Goal: Communication & Community: Share content

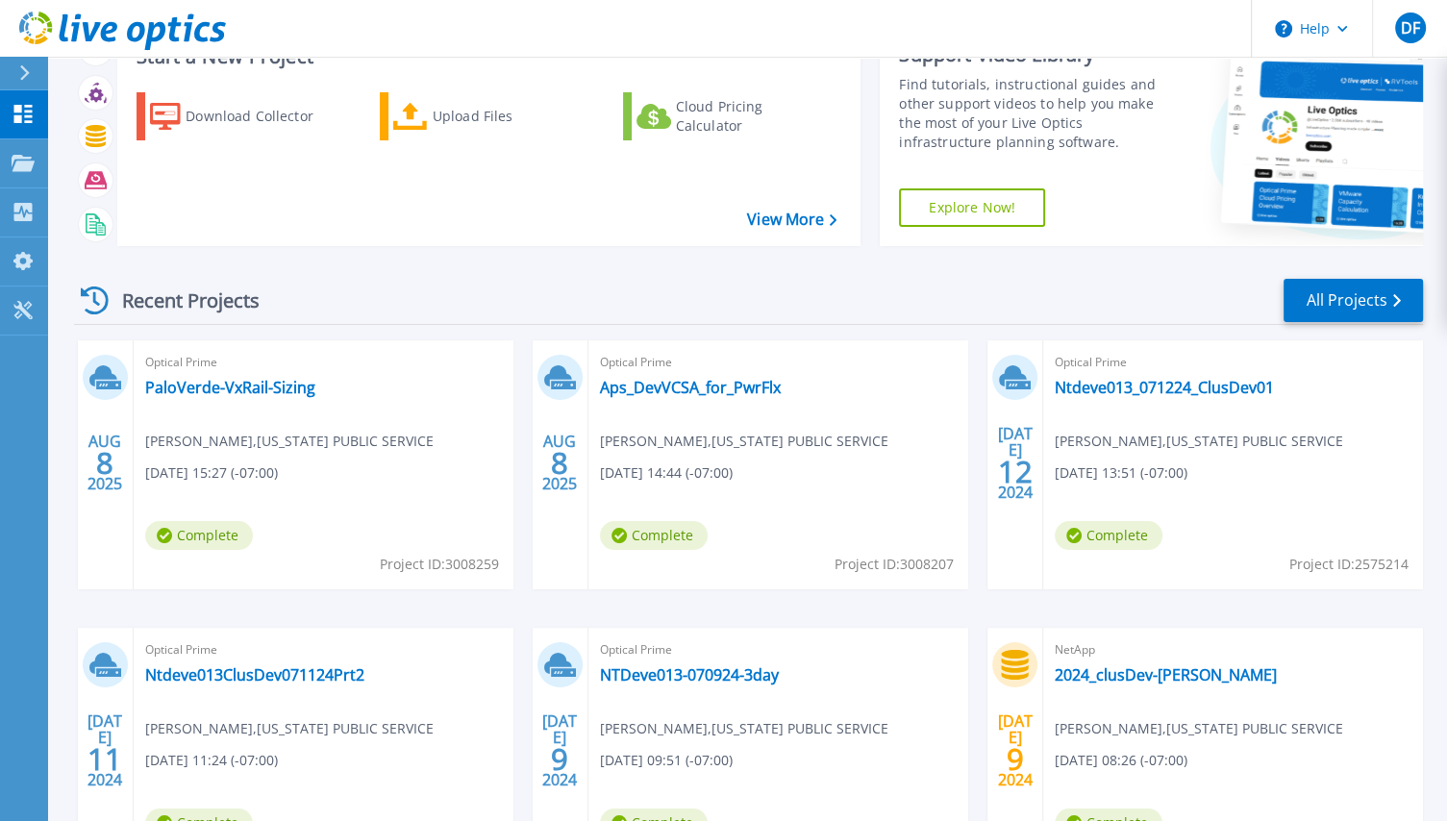
scroll to position [154, 0]
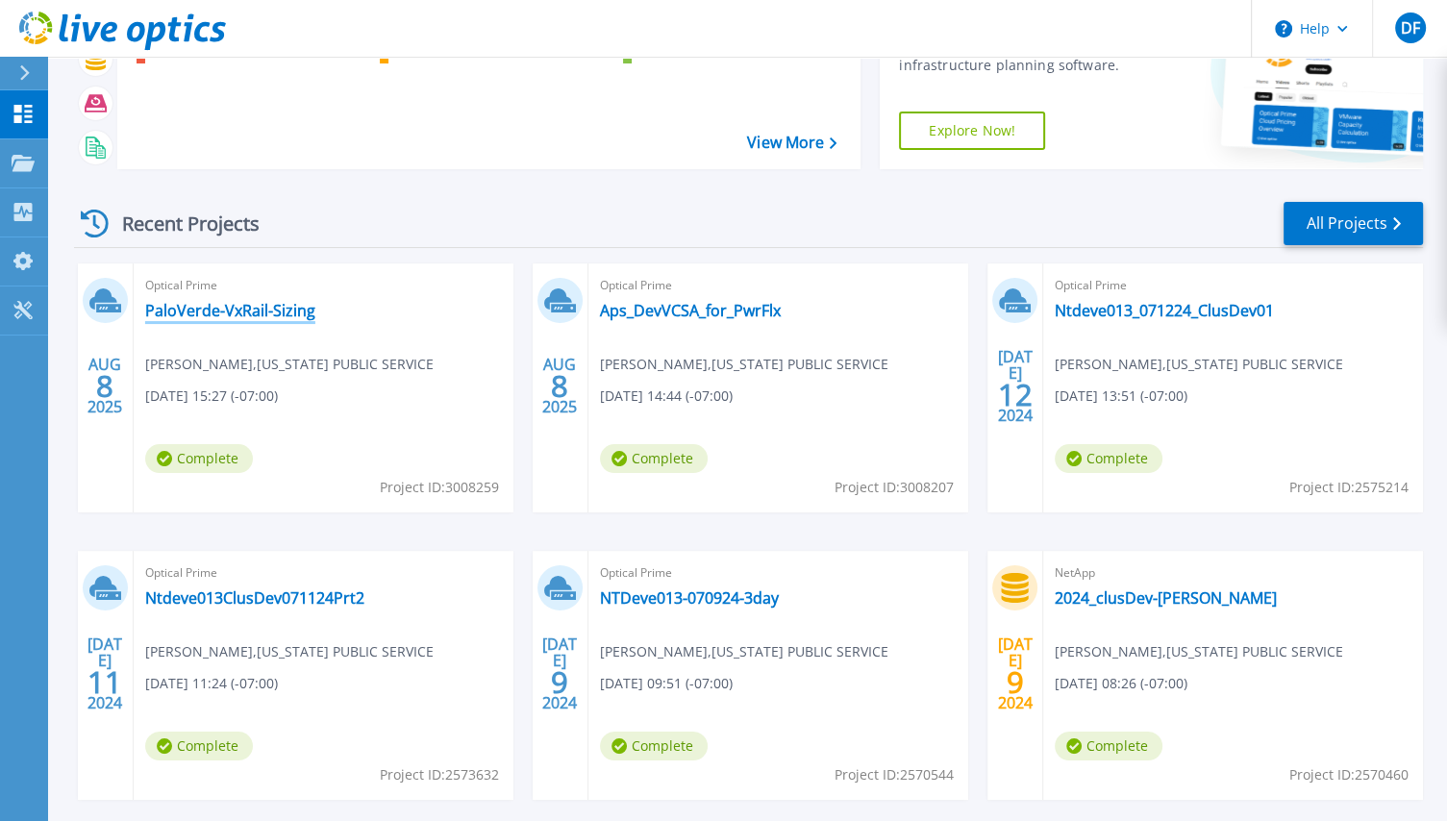
click at [247, 315] on link "PaloVerde-VxRail-Sizing" at bounding box center [230, 310] width 170 height 19
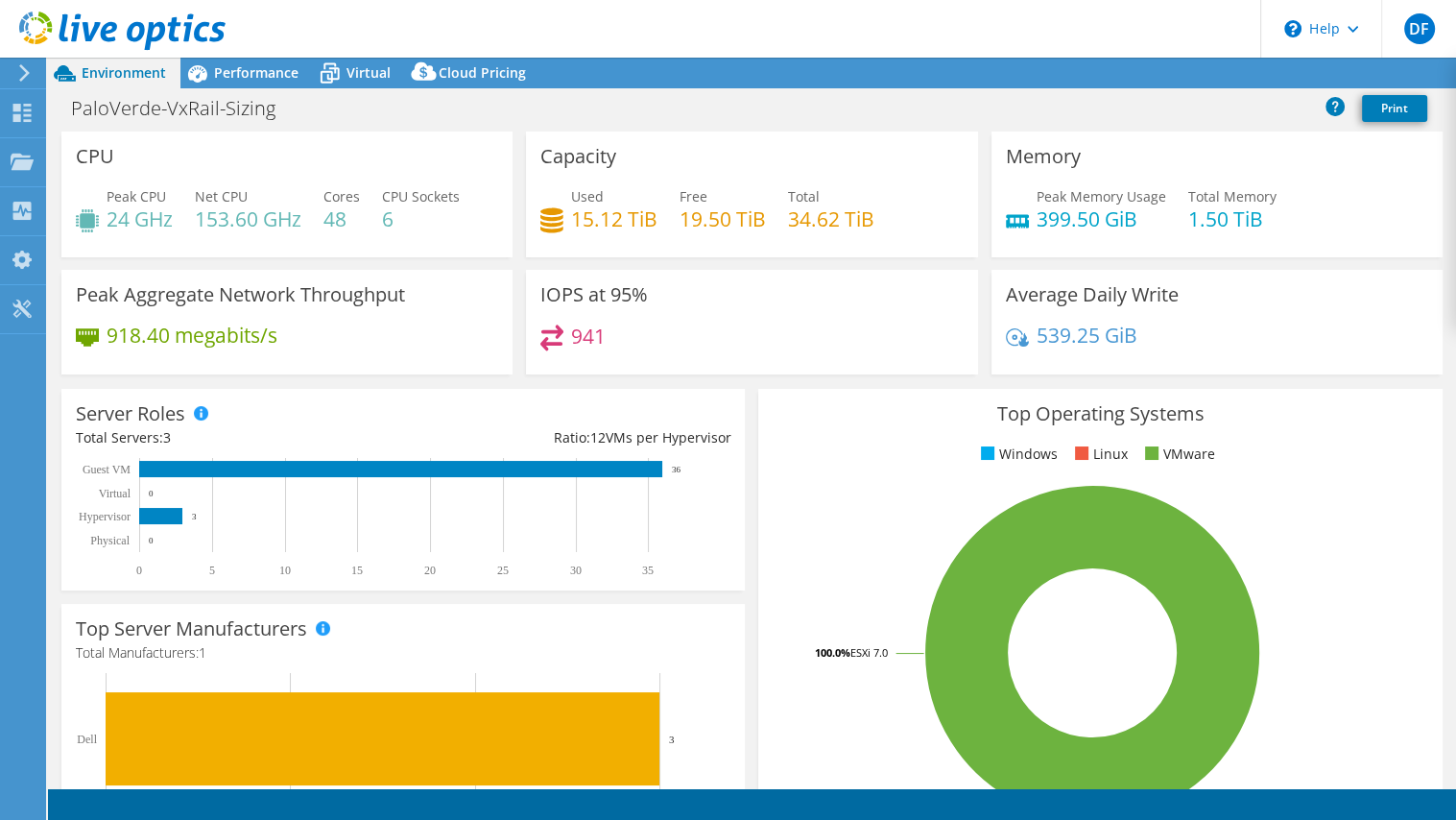
select select "USD"
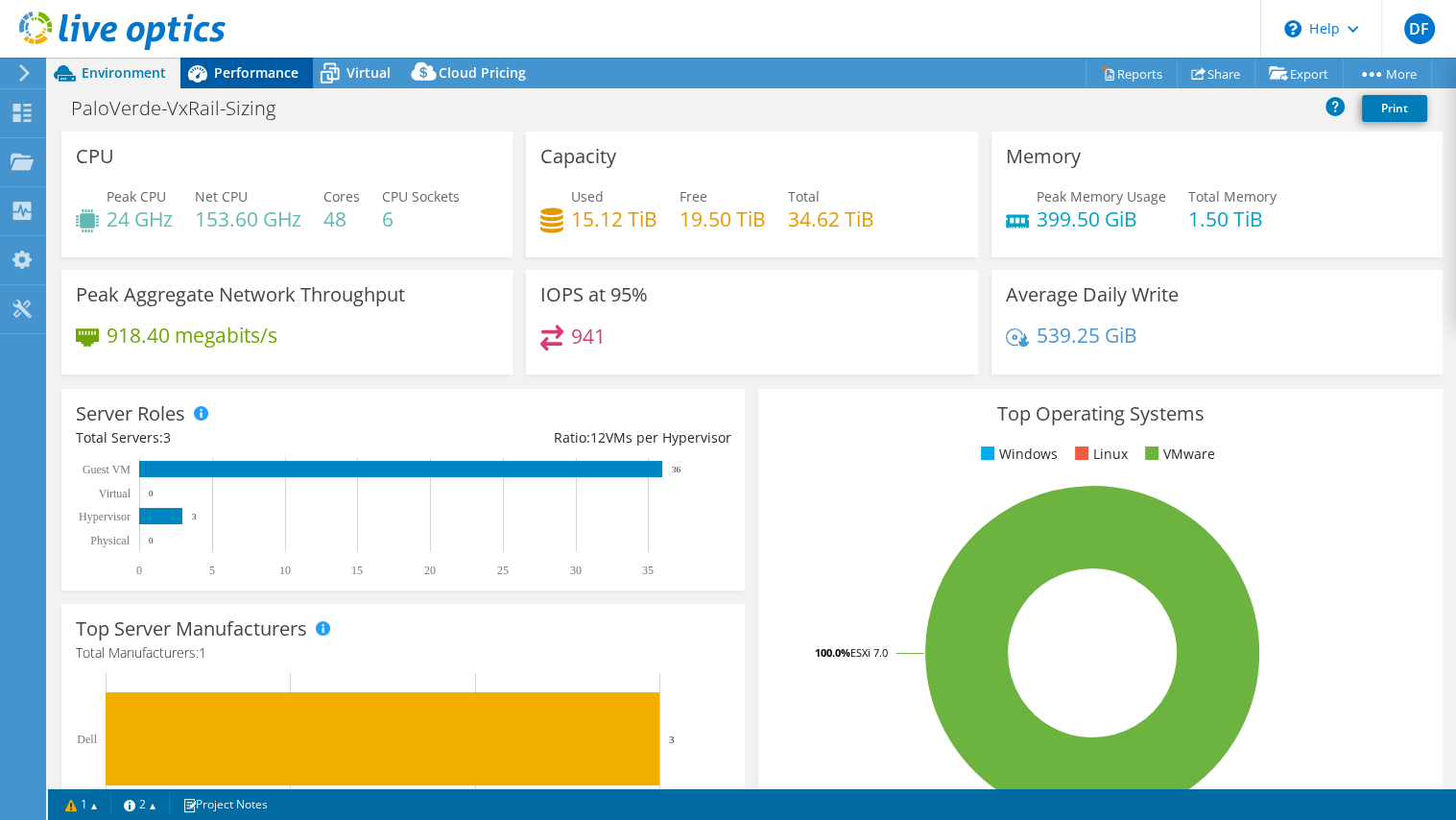
click at [272, 69] on span "Performance" at bounding box center [256, 72] width 85 height 18
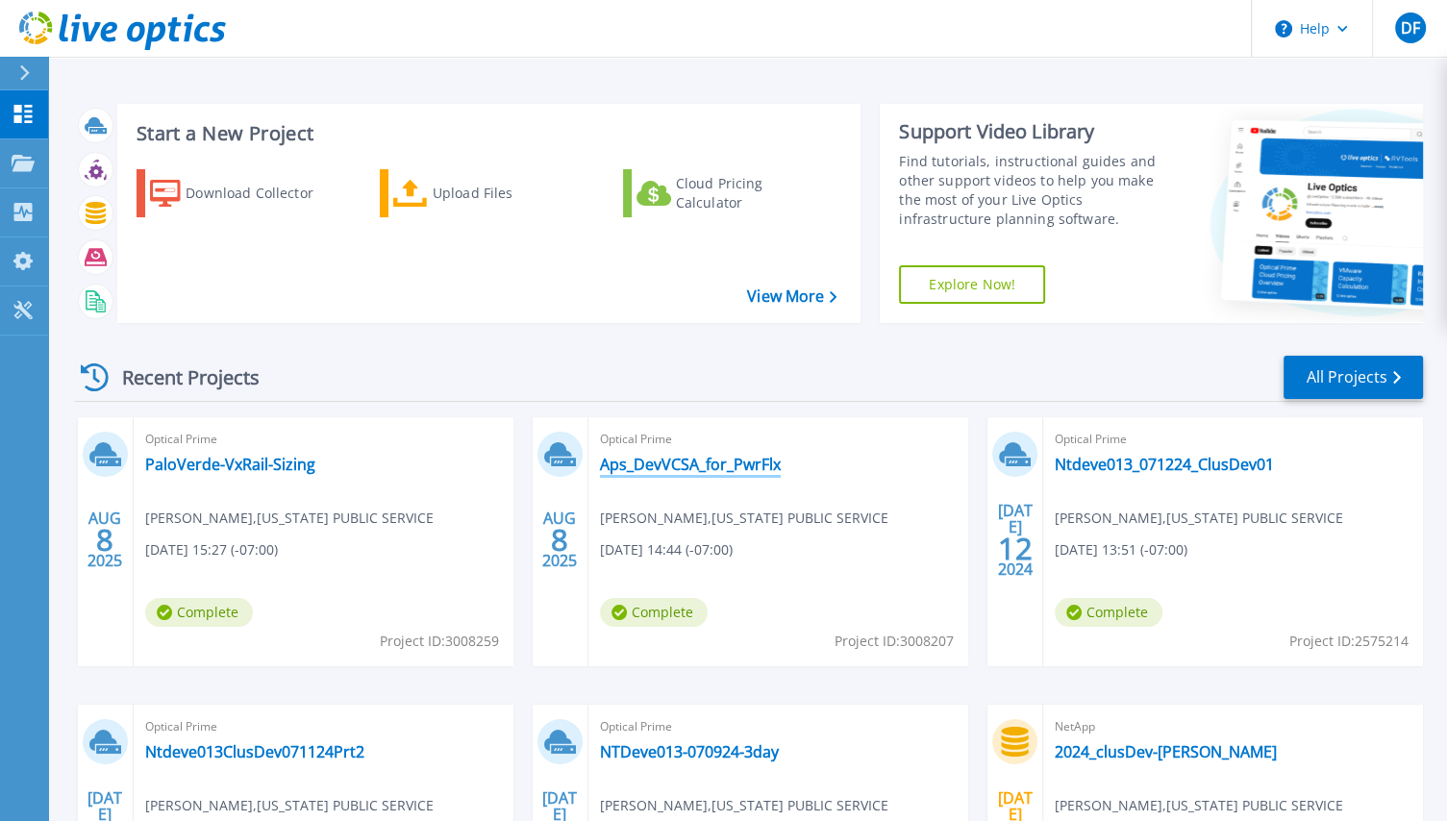
click at [725, 462] on link "Aps_DevVCSA_for_PwrFlx" at bounding box center [690, 464] width 181 height 19
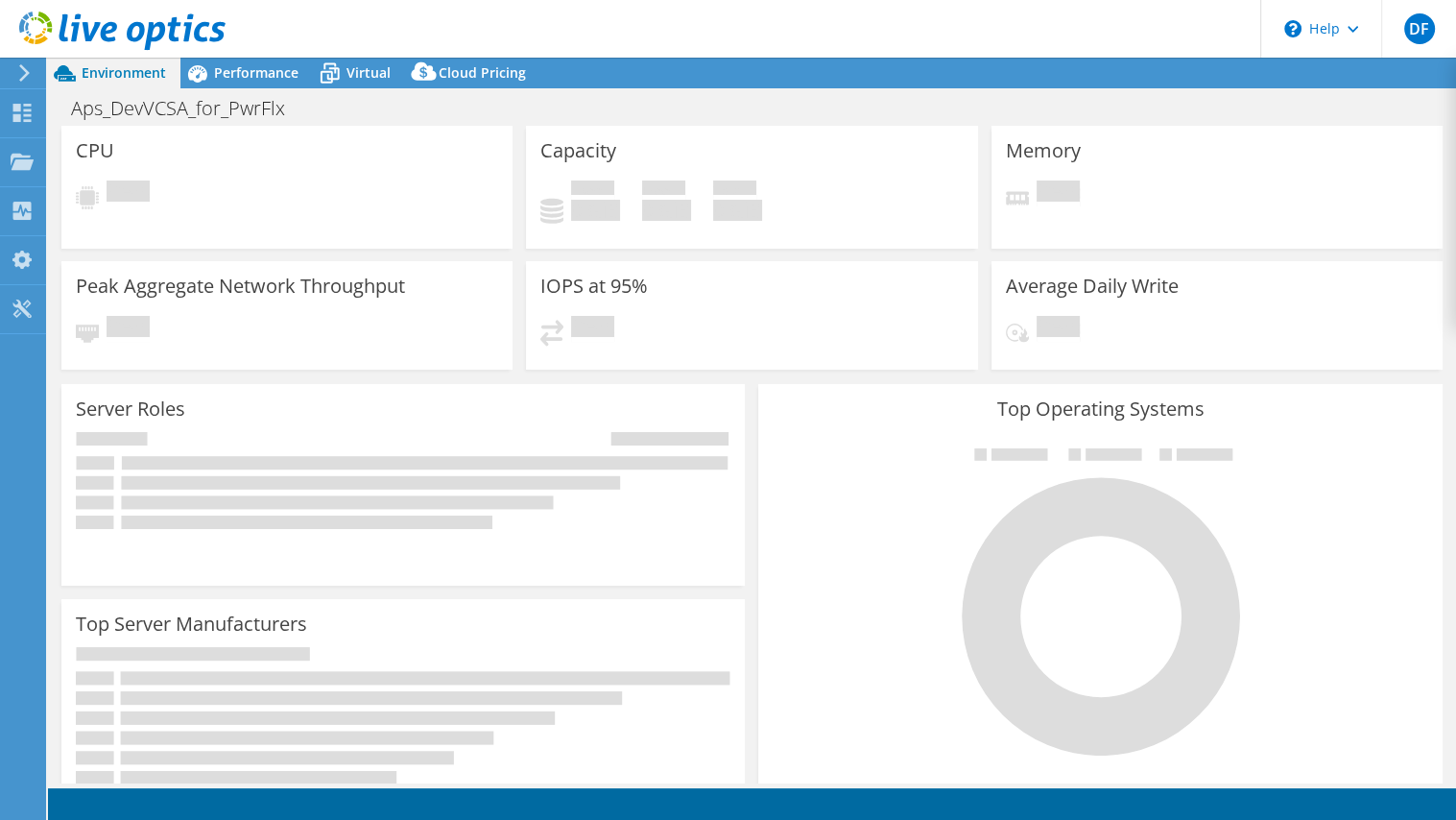
select select "USD"
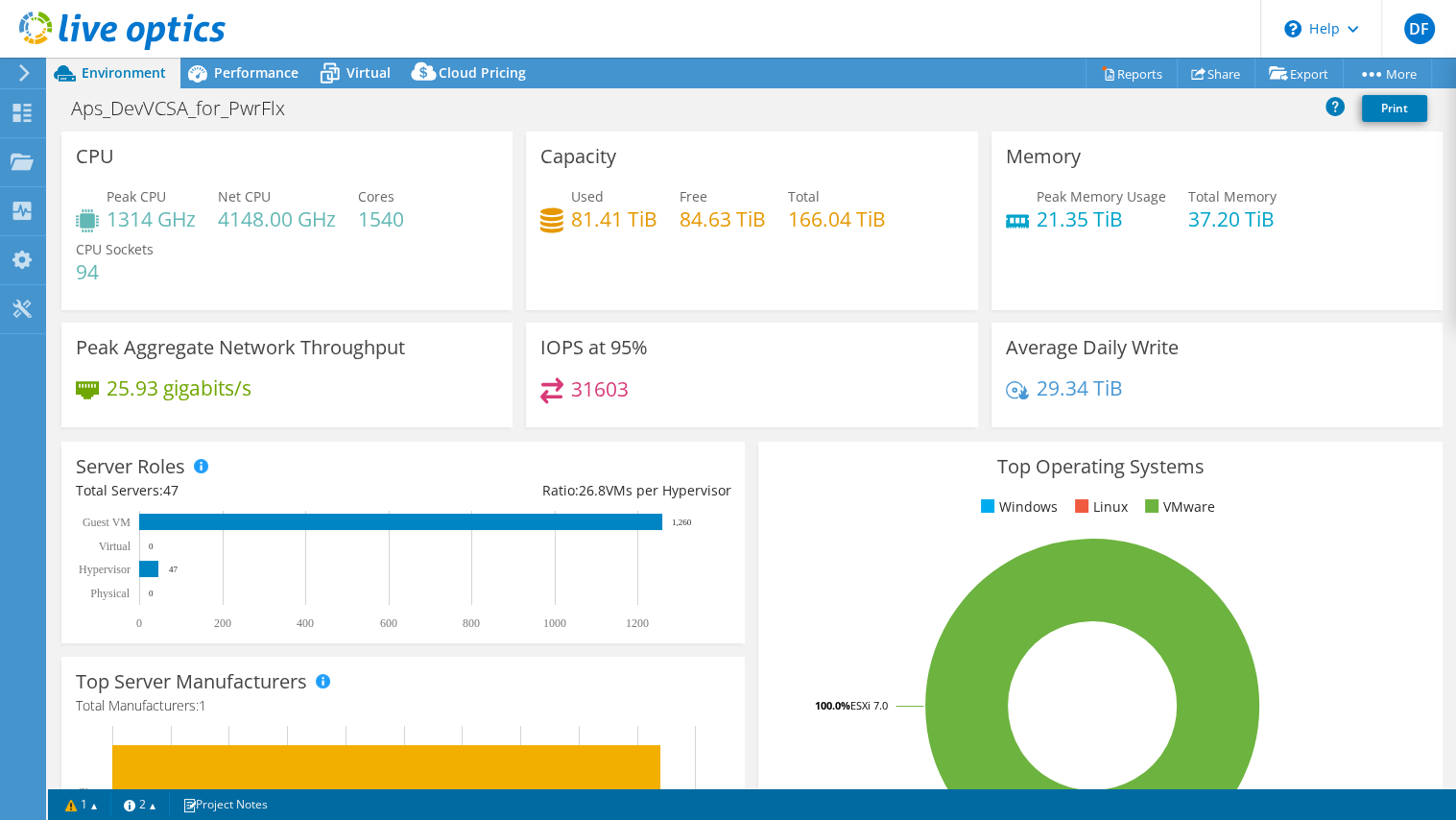
click at [627, 19] on header "DF End User dave foss Dave.Foss@aps.com ARIZONA PUBLIC SERVICE My Profile Log O…" at bounding box center [728, 29] width 1456 height 58
click at [1207, 71] on link "Share" at bounding box center [1215, 74] width 79 height 30
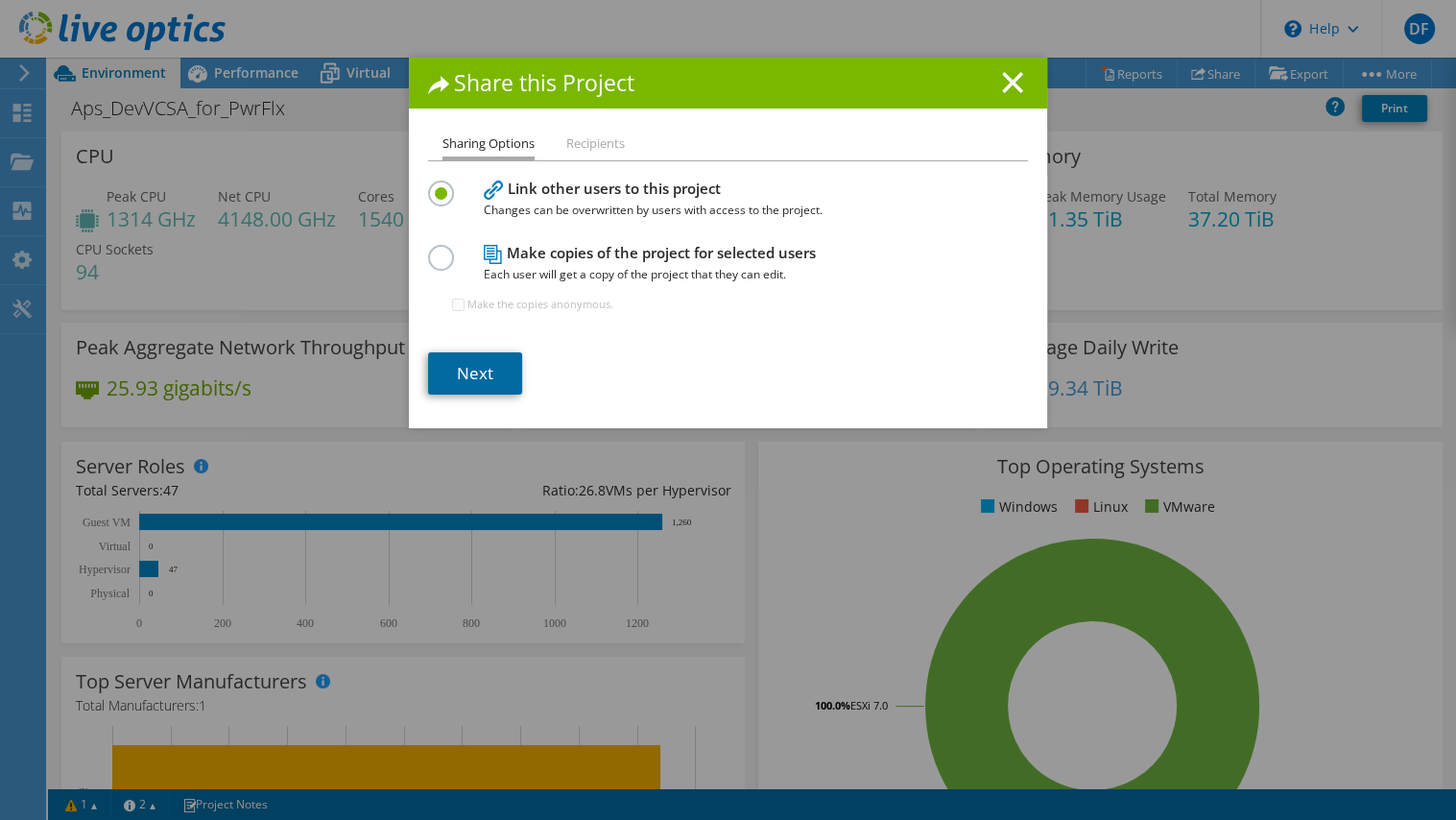
click at [464, 383] on link "Next" at bounding box center [475, 374] width 94 height 42
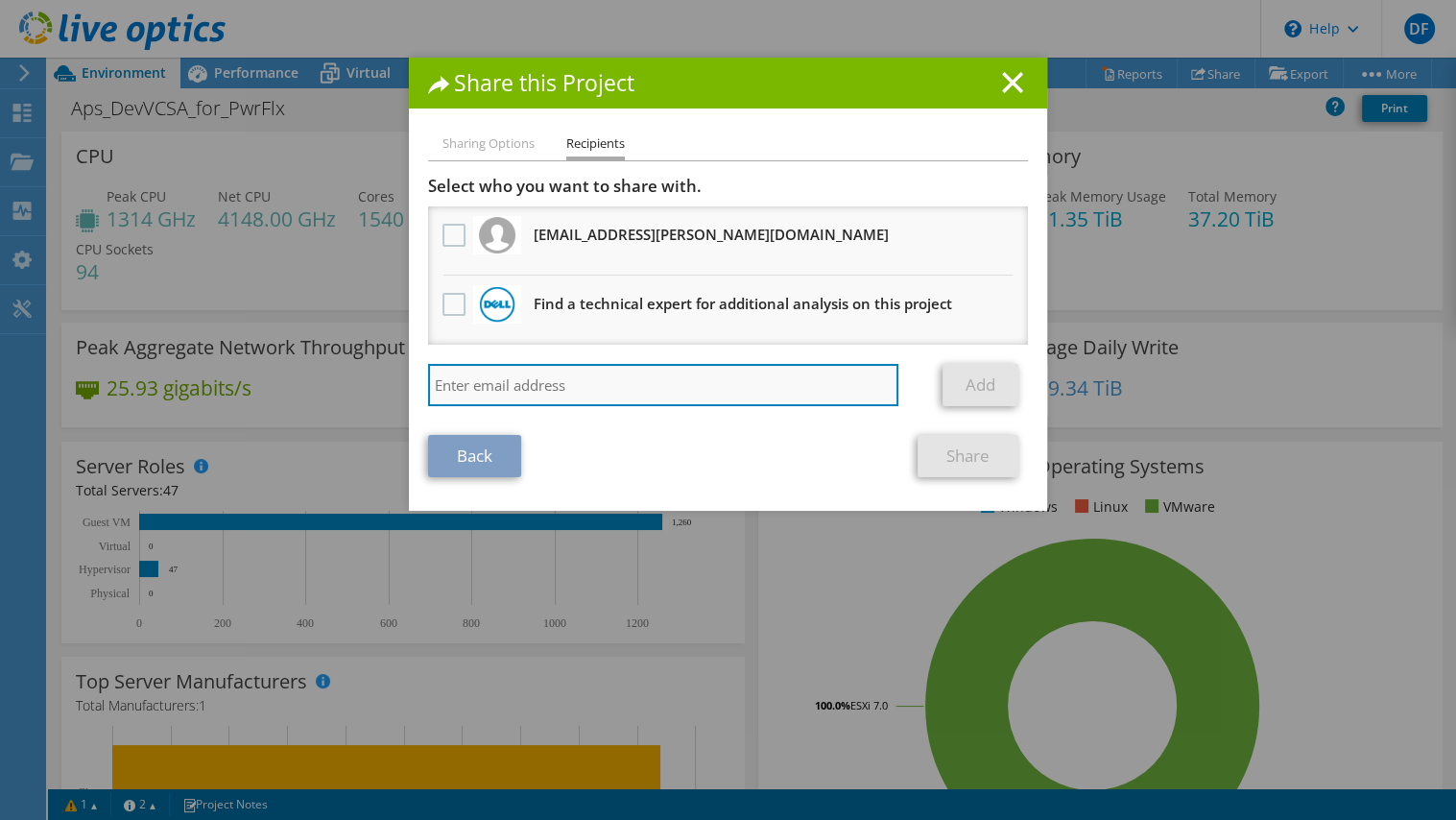
click at [571, 378] on input "search" at bounding box center [663, 385] width 470 height 42
type input "steve.robbins@dell.com"
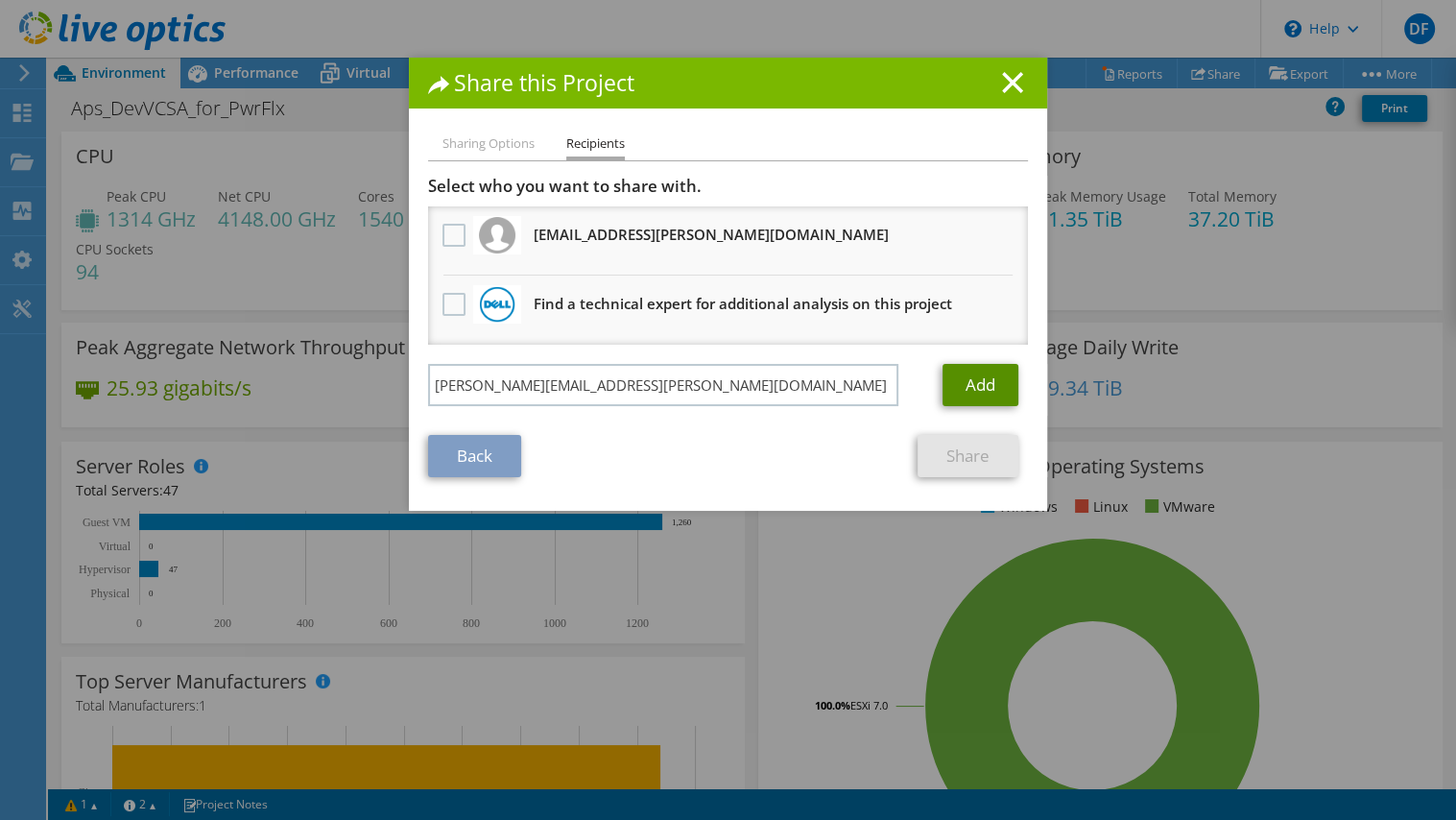
click at [965, 378] on link "Add" at bounding box center [981, 385] width 76 height 42
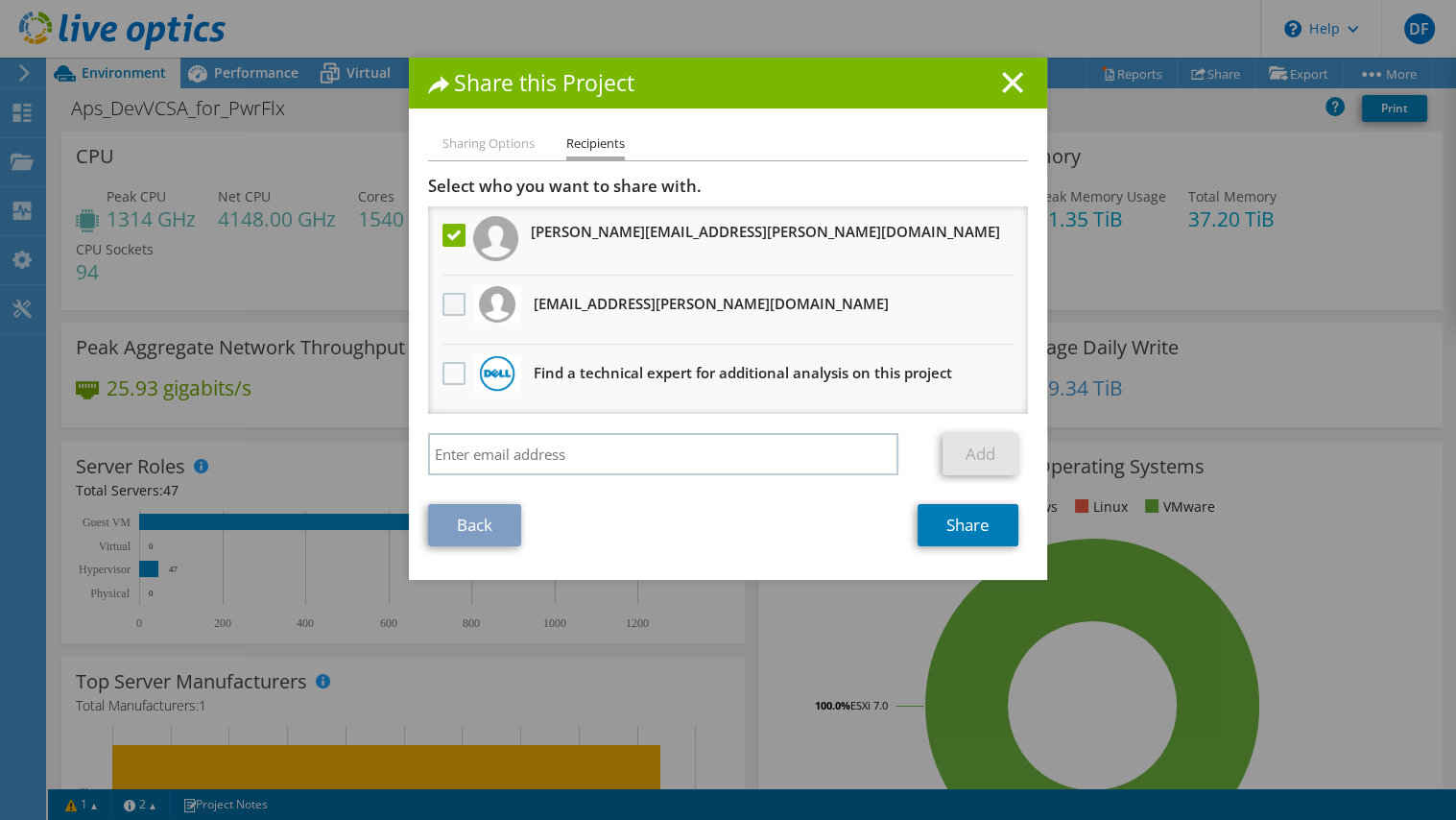
click at [451, 309] on label at bounding box center [456, 304] width 28 height 23
click at [0, 0] on input "checkbox" at bounding box center [0, 0] width 0 height 0
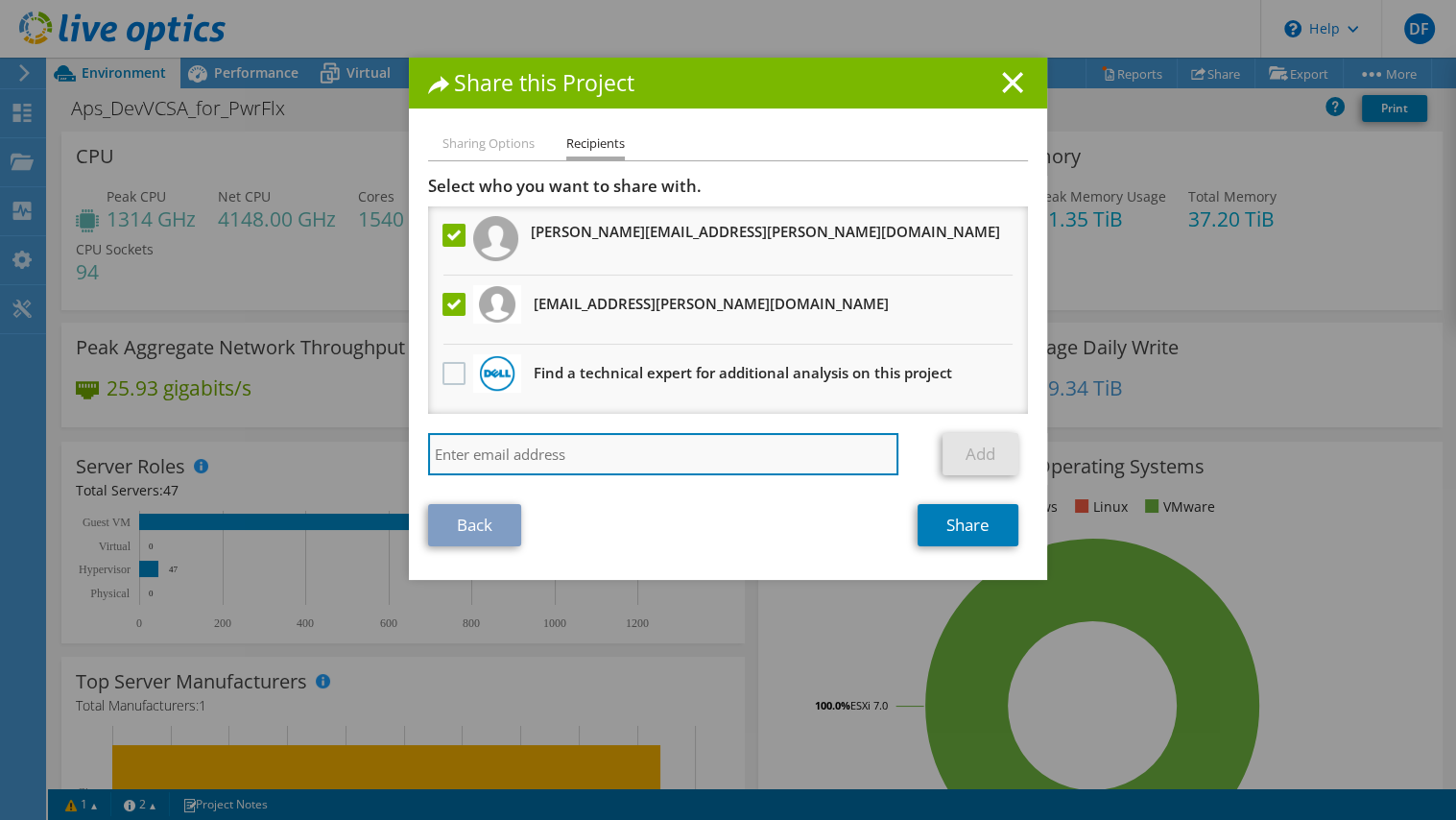
paste input "[EMAIL_ADDRESS][DOMAIN_NAME]"
type input "[EMAIL_ADDRESS][DOMAIN_NAME]"
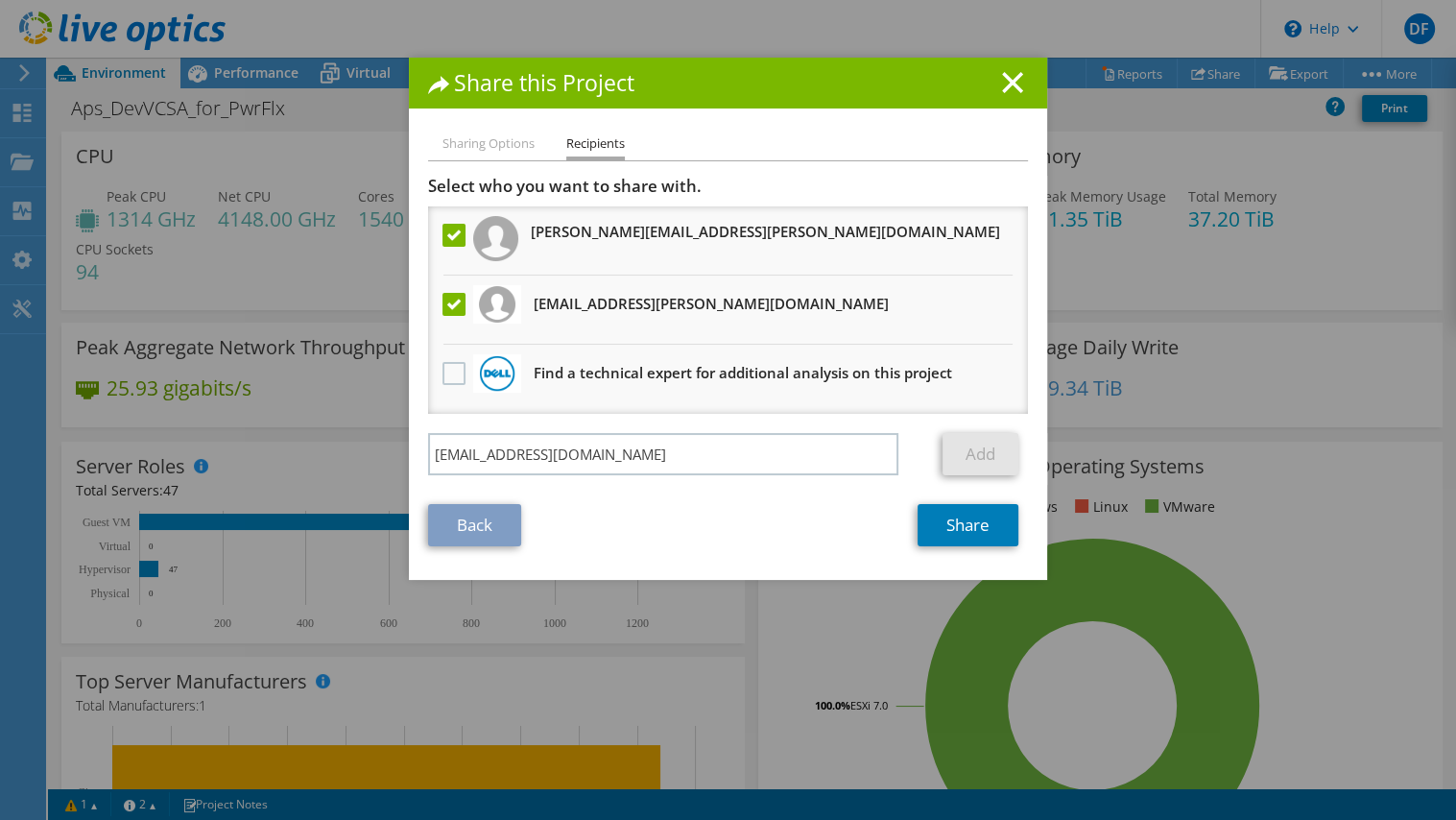
click at [812, 516] on div "Back Share" at bounding box center [728, 525] width 600 height 42
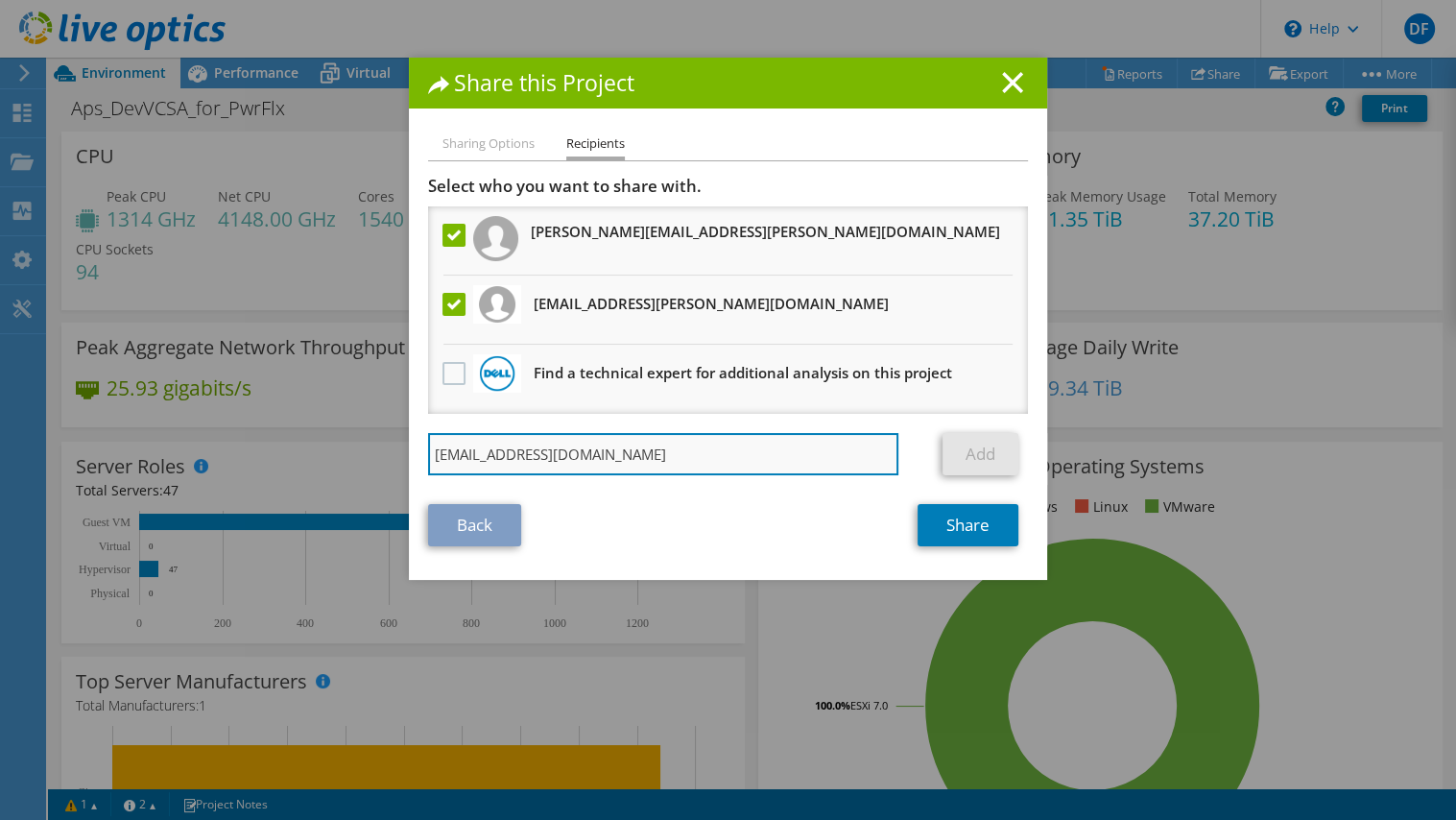
click at [669, 450] on input "[EMAIL_ADDRESS][DOMAIN_NAME]" at bounding box center [663, 453] width 470 height 42
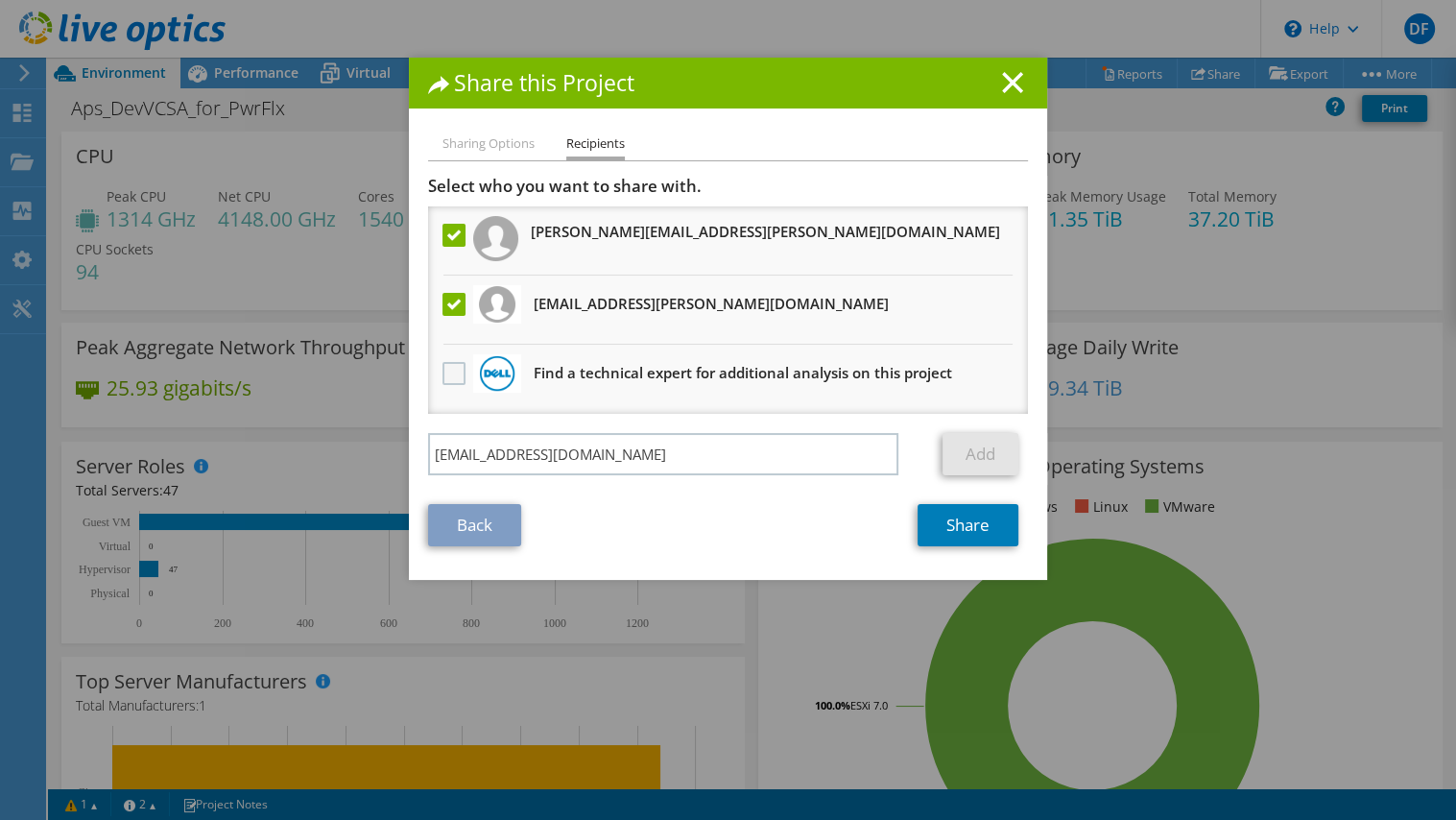
click at [442, 379] on label at bounding box center [456, 373] width 28 height 23
click at [0, 0] on input "checkbox" at bounding box center [0, 0] width 0 height 0
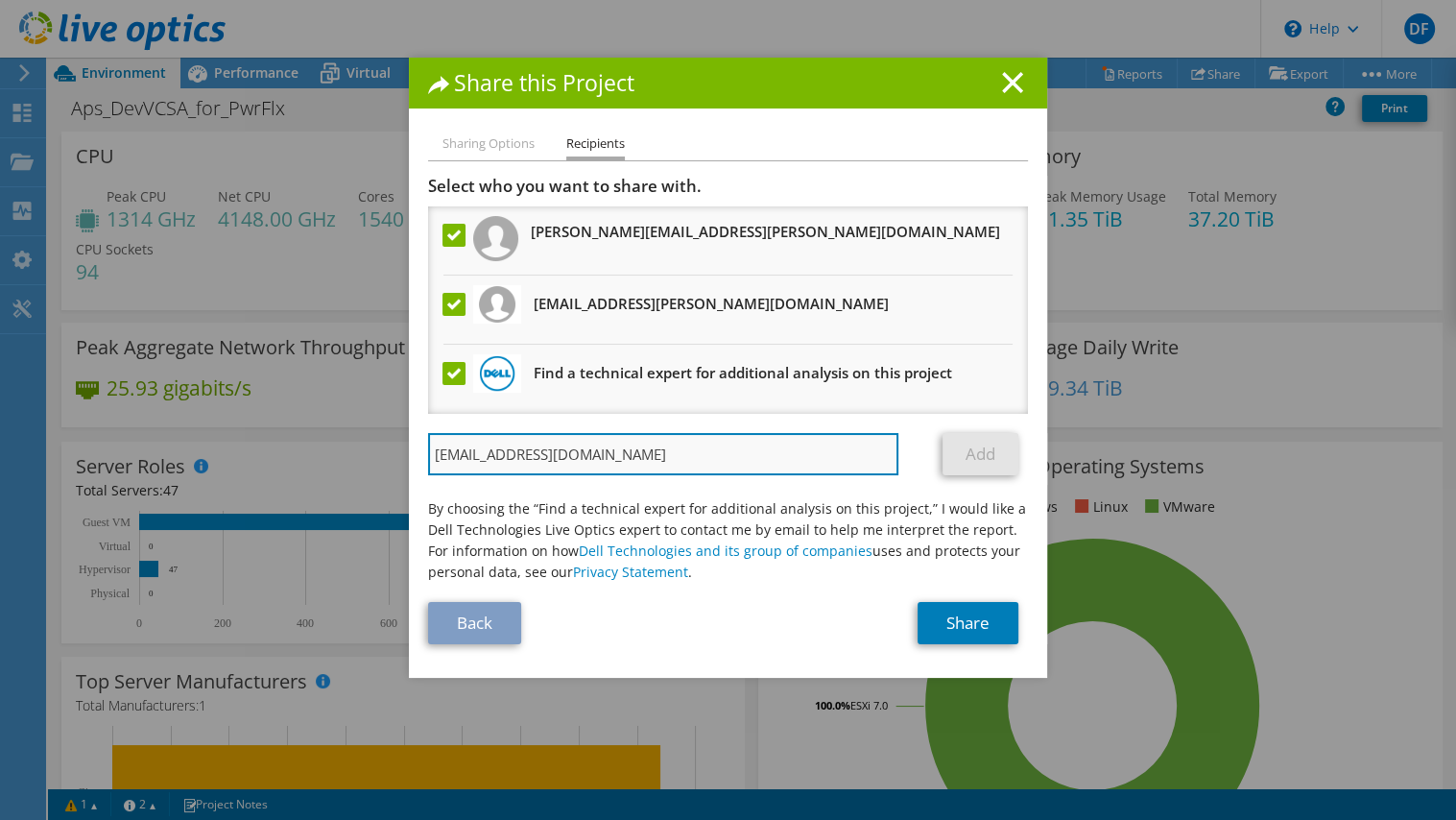
click at [728, 449] on input "[EMAIL_ADDRESS][DOMAIN_NAME]" at bounding box center [663, 453] width 470 height 42
drag, startPoint x: 750, startPoint y: 447, endPoint x: 355, endPoint y: 461, distance: 395.2
click at [355, 461] on div "Share this Project Sharing Options Recipients Link other users to this project …" at bounding box center [728, 410] width 1456 height 704
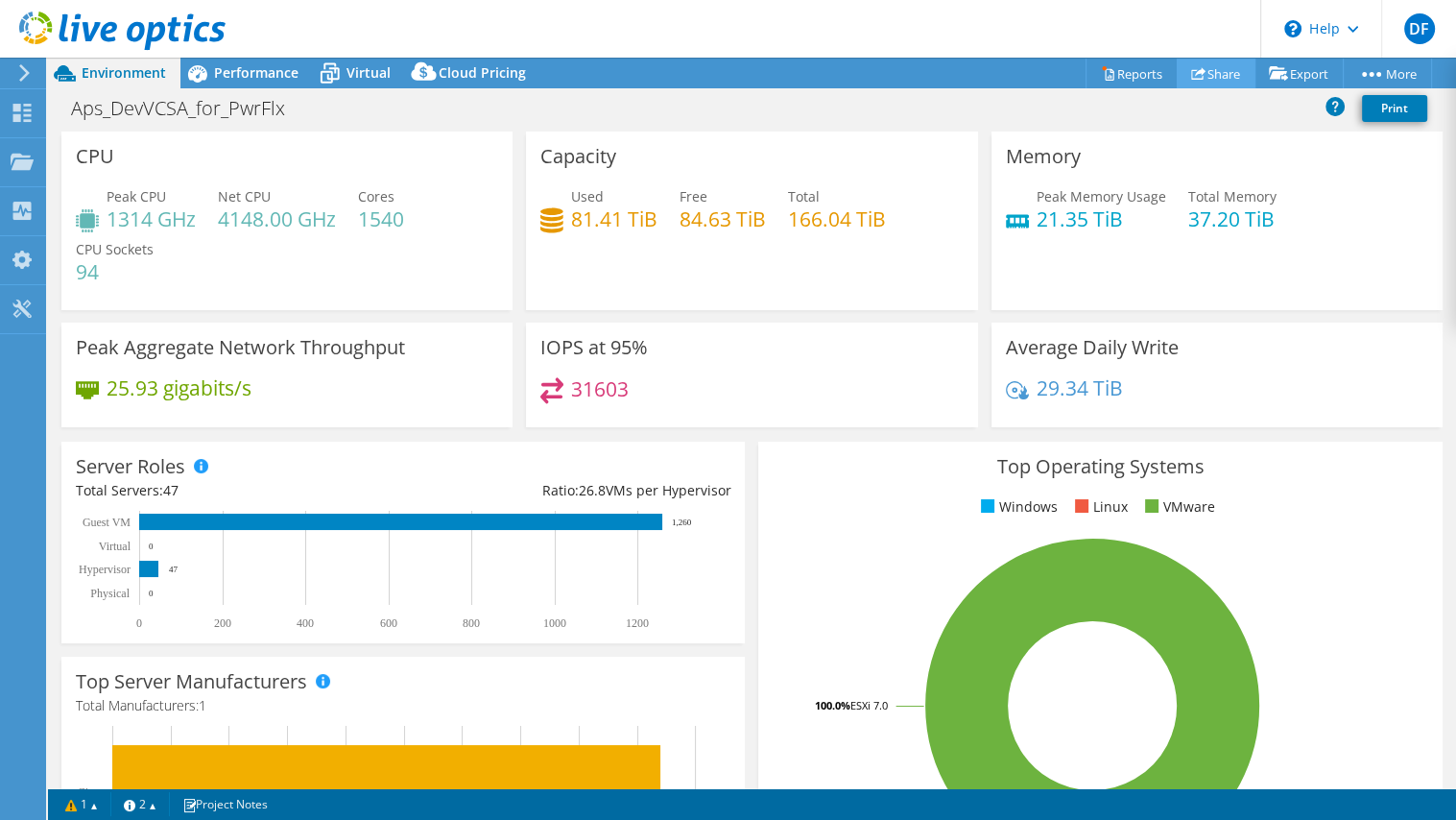
click at [1199, 65] on link "Share" at bounding box center [1215, 74] width 79 height 30
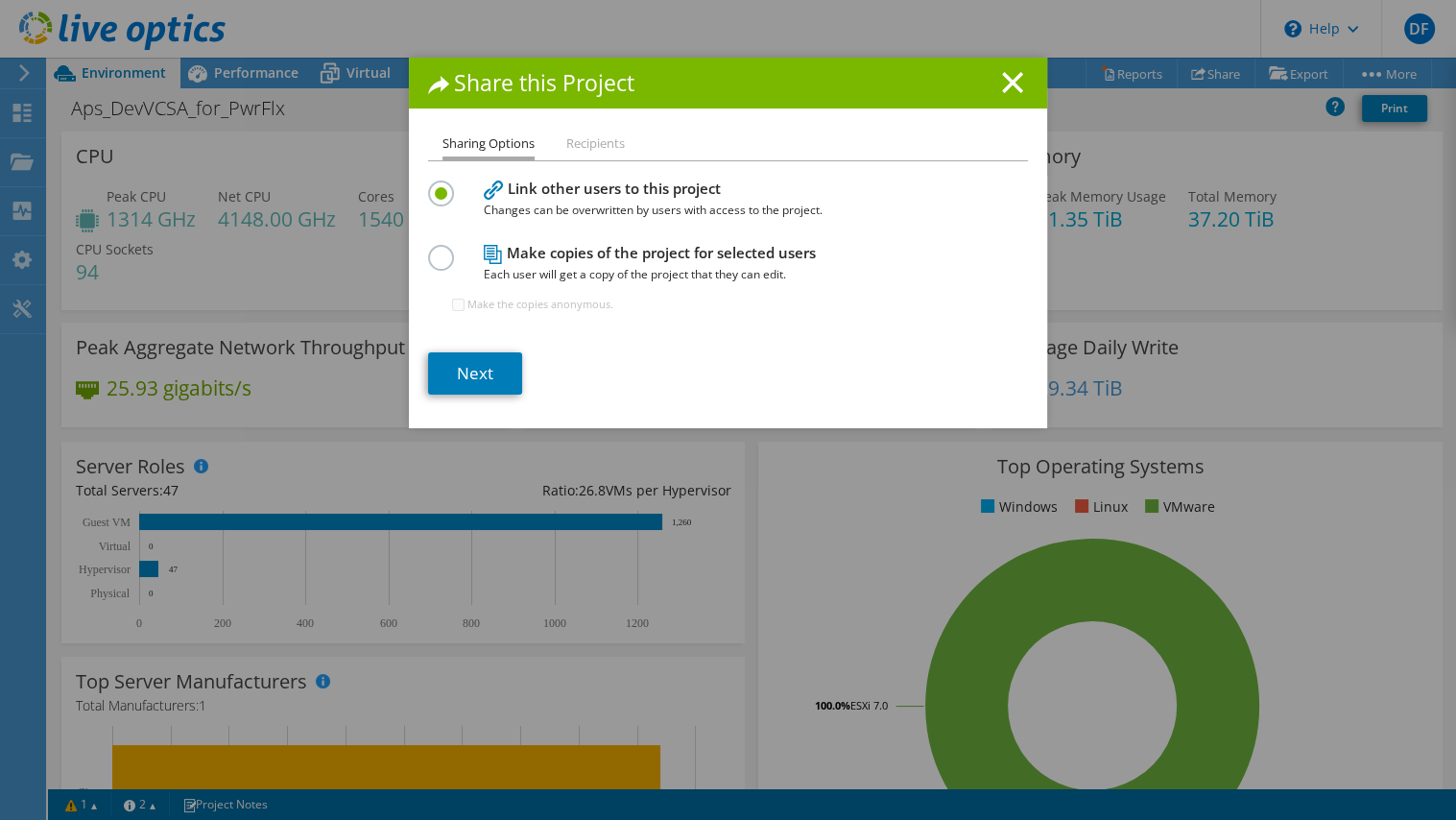
click at [609, 138] on li "Recipients" at bounding box center [595, 145] width 59 height 24
click at [431, 250] on label at bounding box center [445, 247] width 34 height 5
click at [0, 0] on input "radio" at bounding box center [0, 0] width 0 height 0
click at [438, 185] on label at bounding box center [445, 183] width 34 height 5
click at [0, 0] on input "radio" at bounding box center [0, 0] width 0 height 0
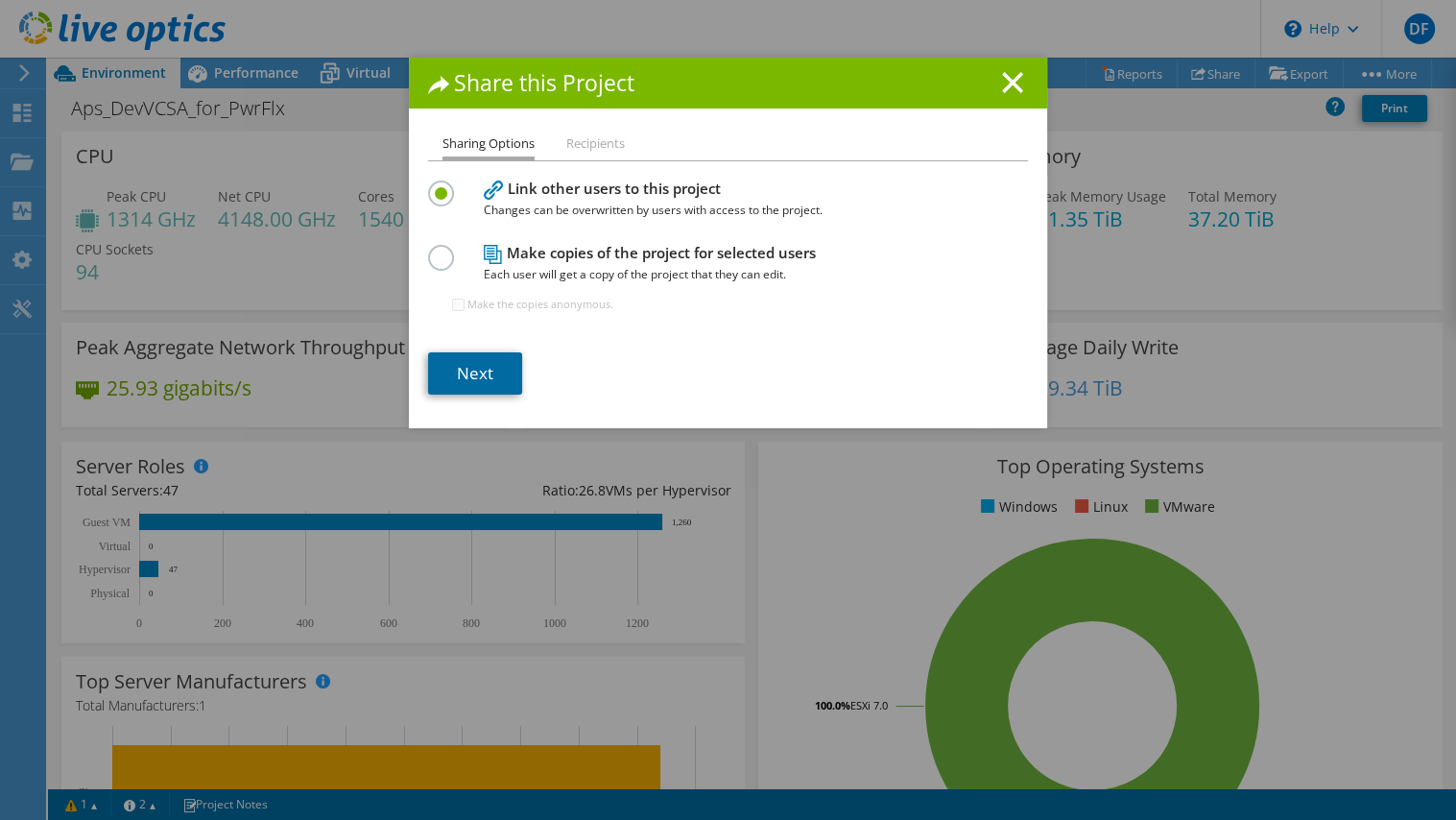
click at [479, 386] on link "Next" at bounding box center [475, 374] width 94 height 42
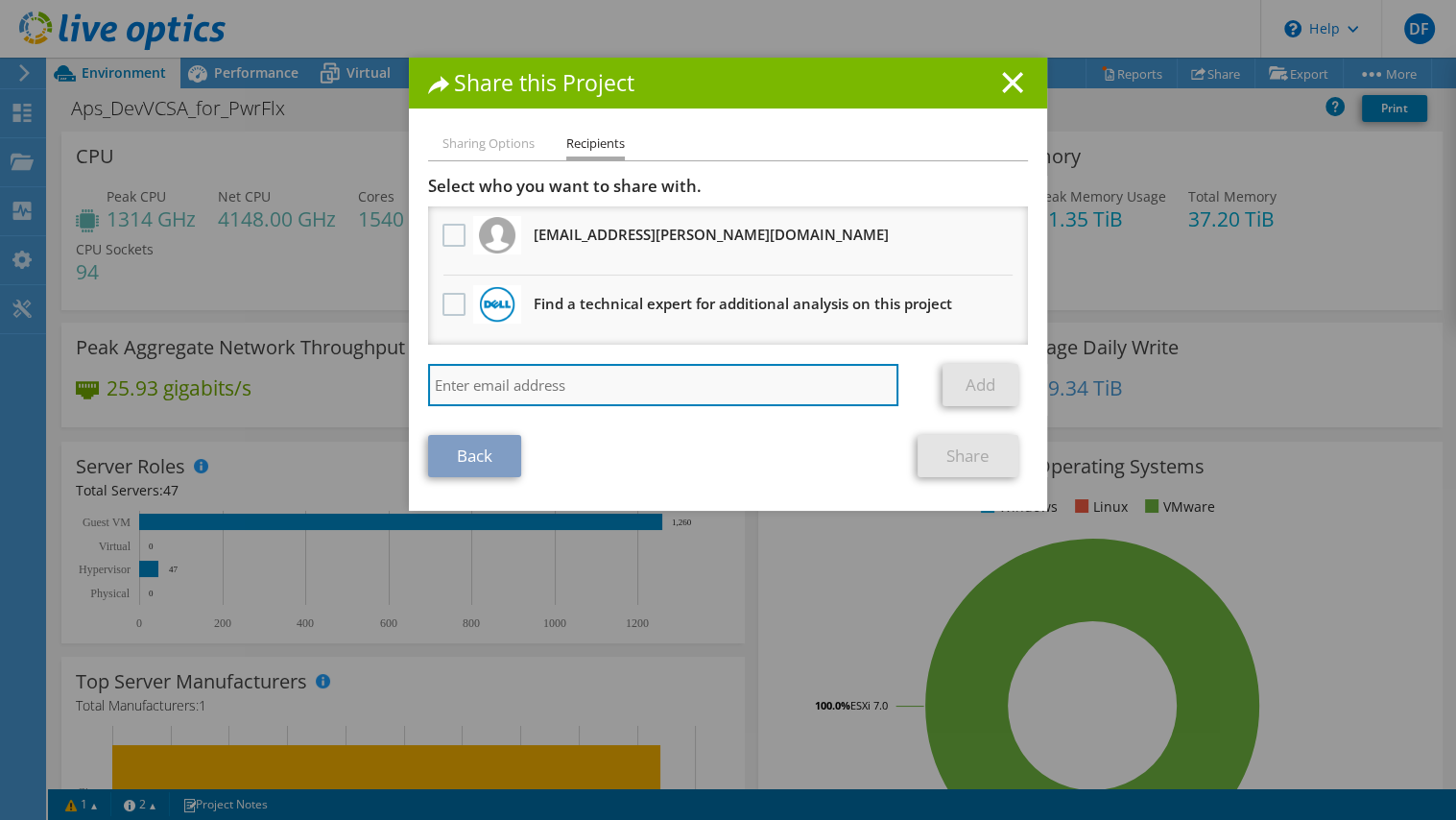
click at [485, 389] on input "search" at bounding box center [663, 385] width 470 height 42
type input "[EMAIL_ADDRESS][DOMAIN_NAME]"
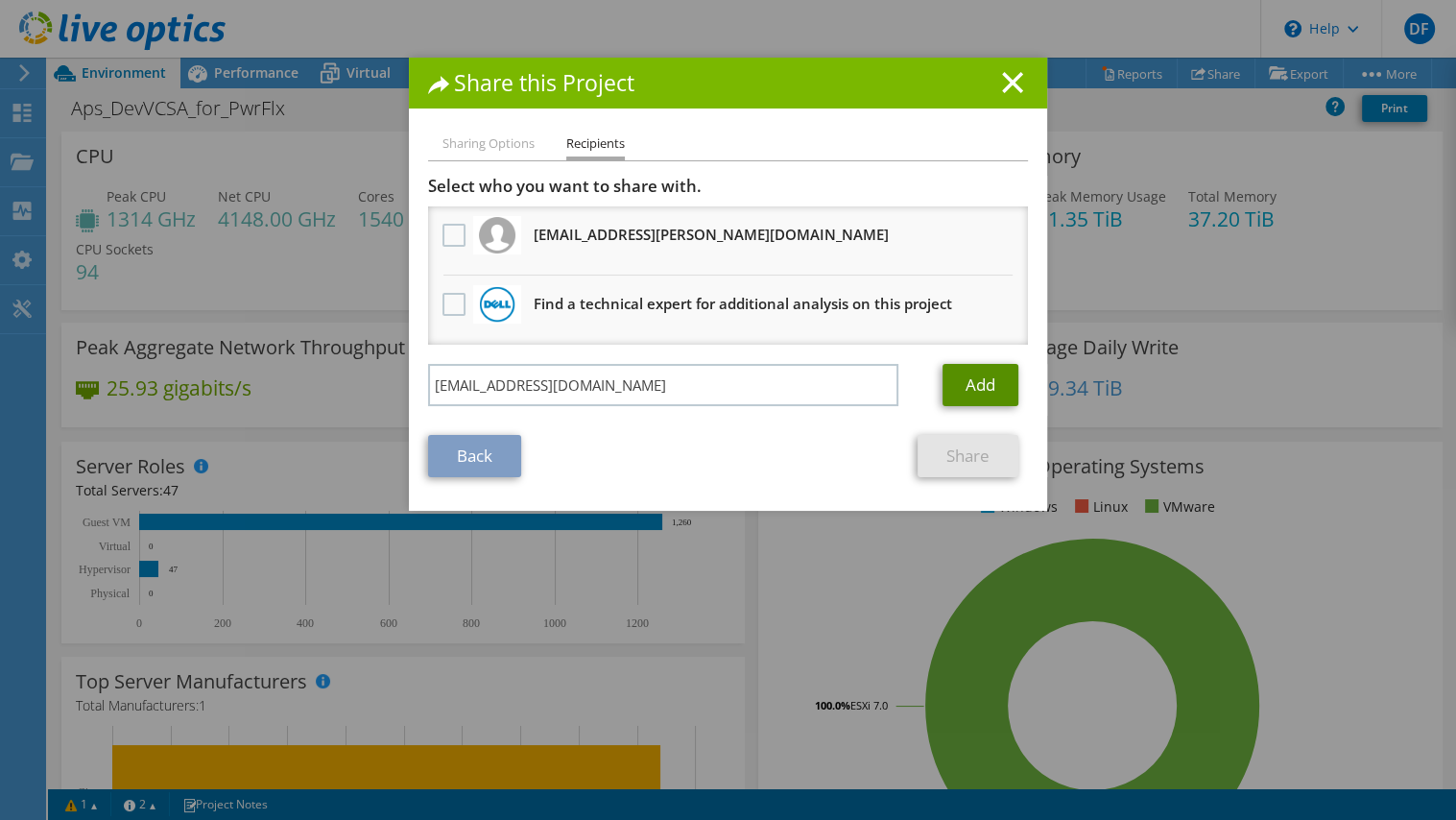
click at [974, 373] on link "Add" at bounding box center [981, 385] width 76 height 42
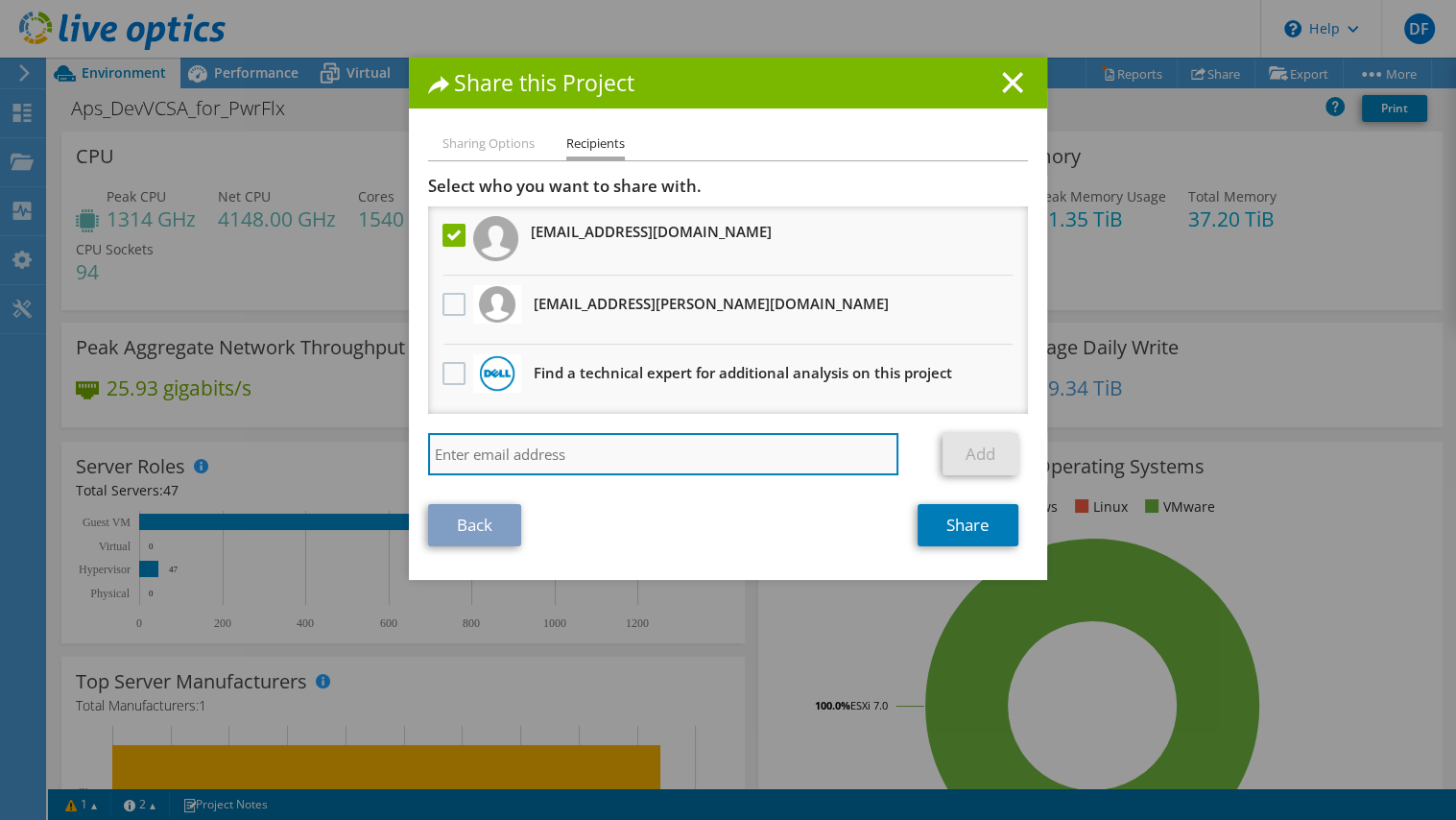
click at [513, 448] on input "search" at bounding box center [663, 453] width 470 height 42
type input "steve.robbins@dell.com"
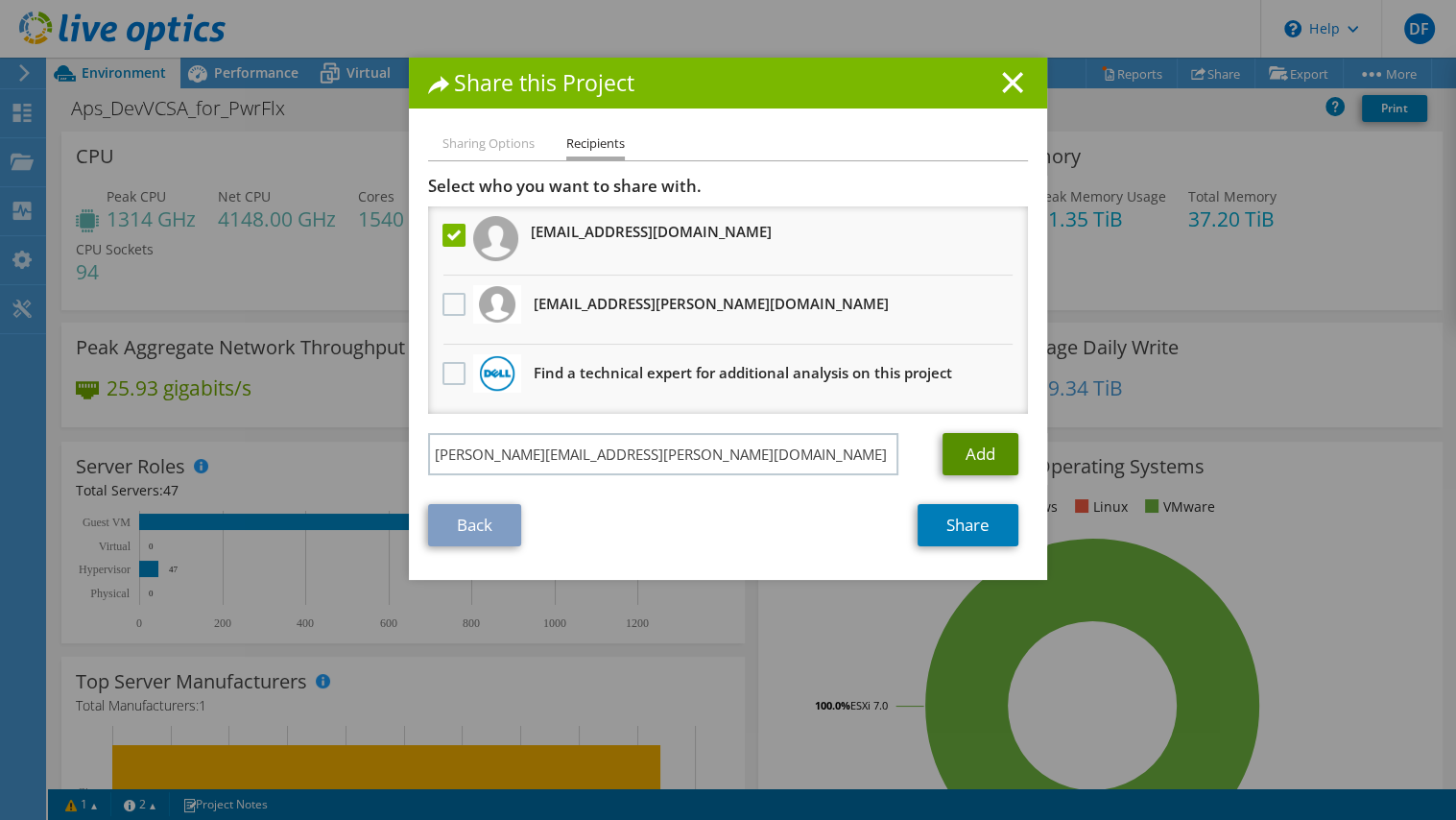
click at [964, 452] on link "Add" at bounding box center [981, 453] width 76 height 42
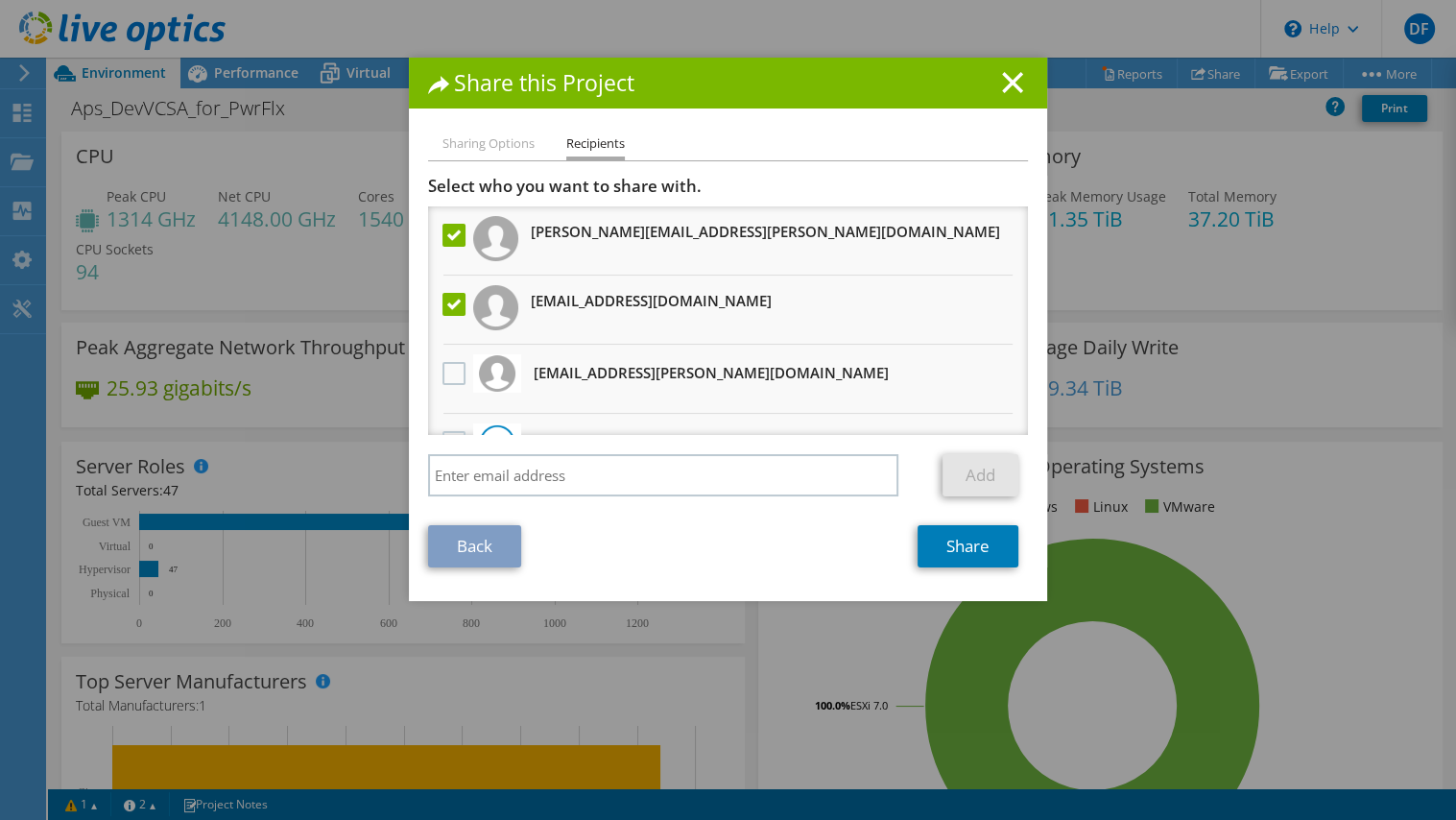
scroll to position [44, 0]
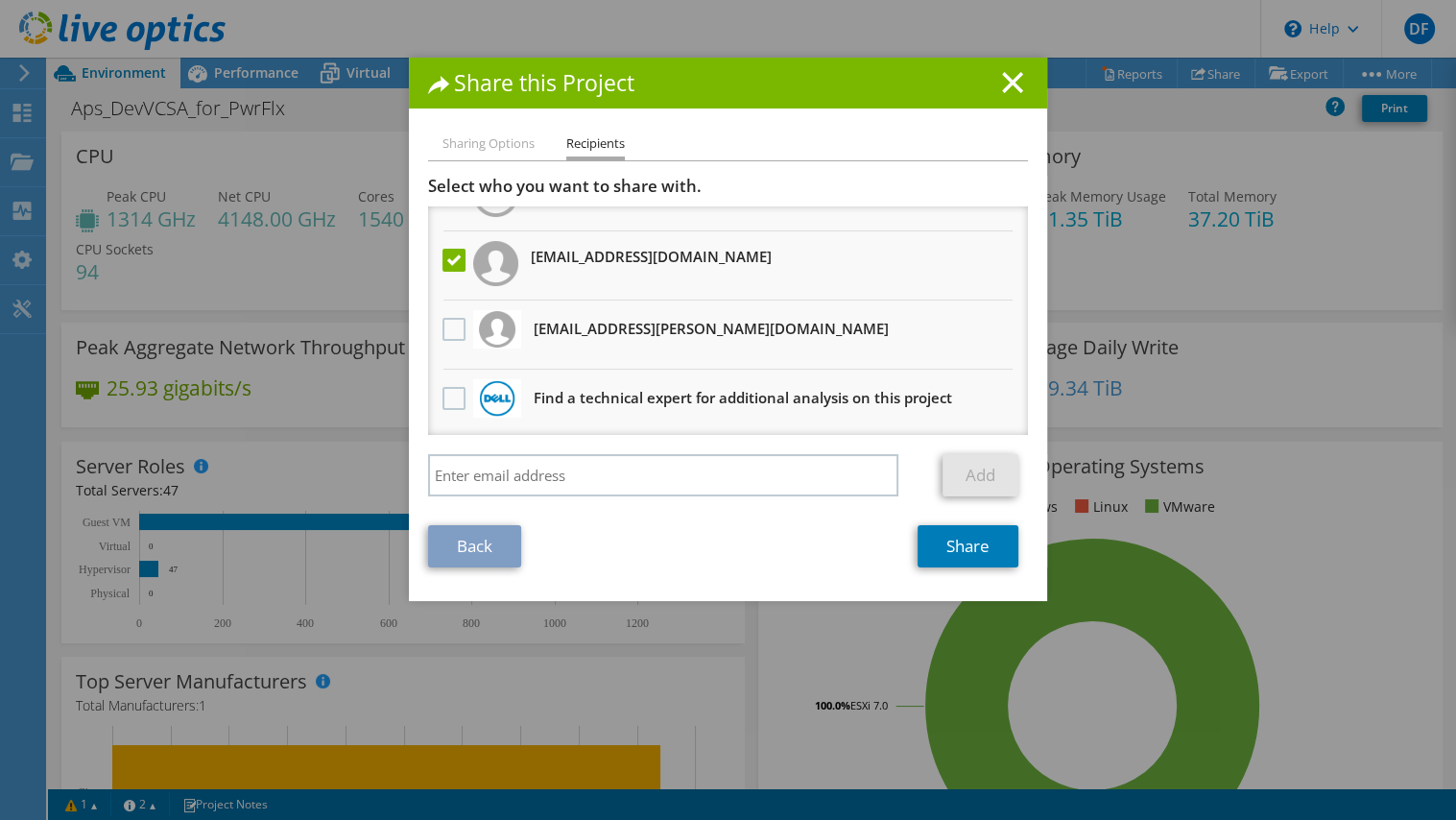
click at [868, 564] on div "Back Share" at bounding box center [728, 546] width 600 height 42
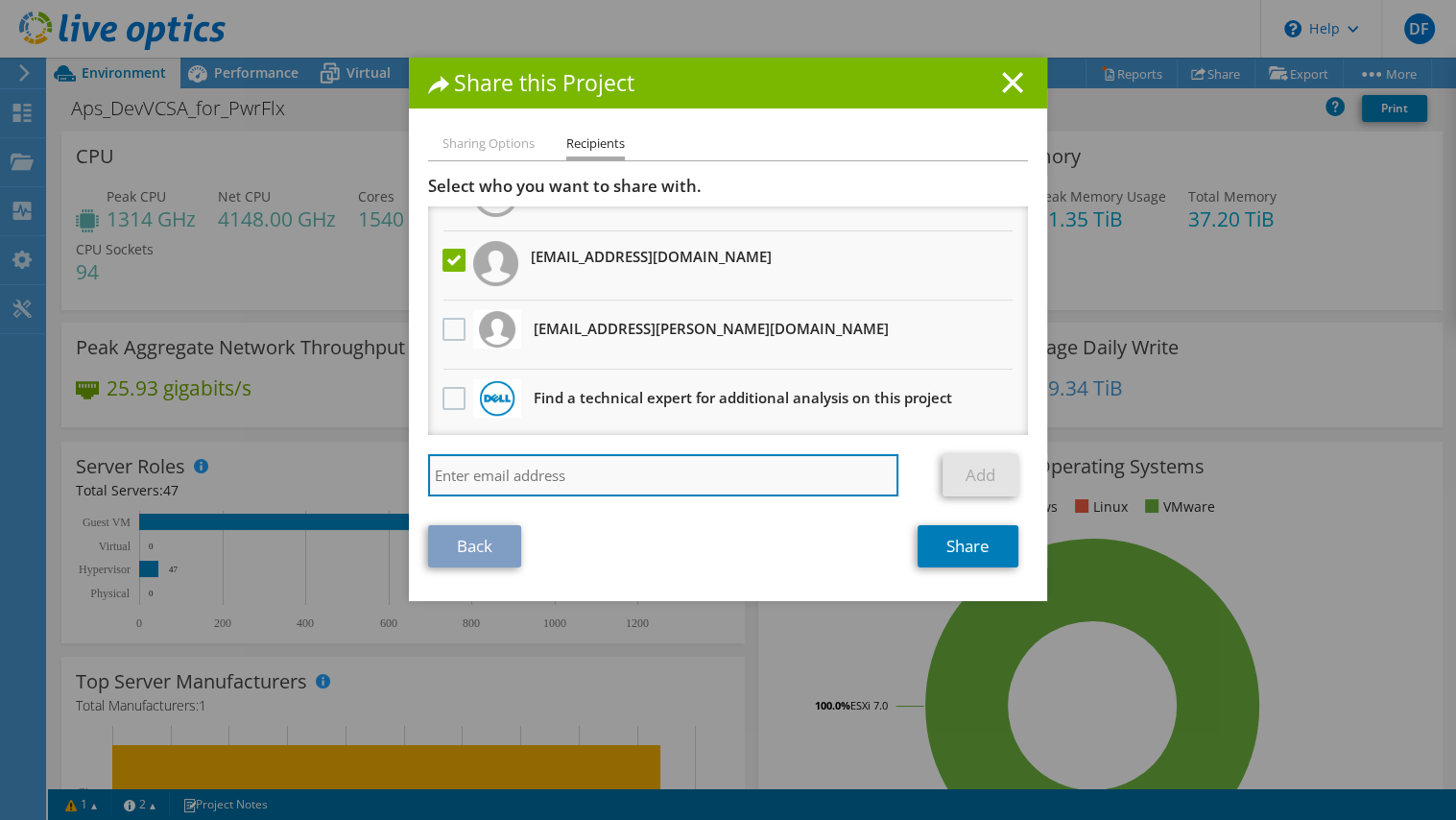
click at [603, 481] on input "search" at bounding box center [663, 475] width 470 height 42
paste input "[EMAIL_ADDRESS][DOMAIN_NAME]"
type input "[EMAIL_ADDRESS][DOMAIN_NAME]"
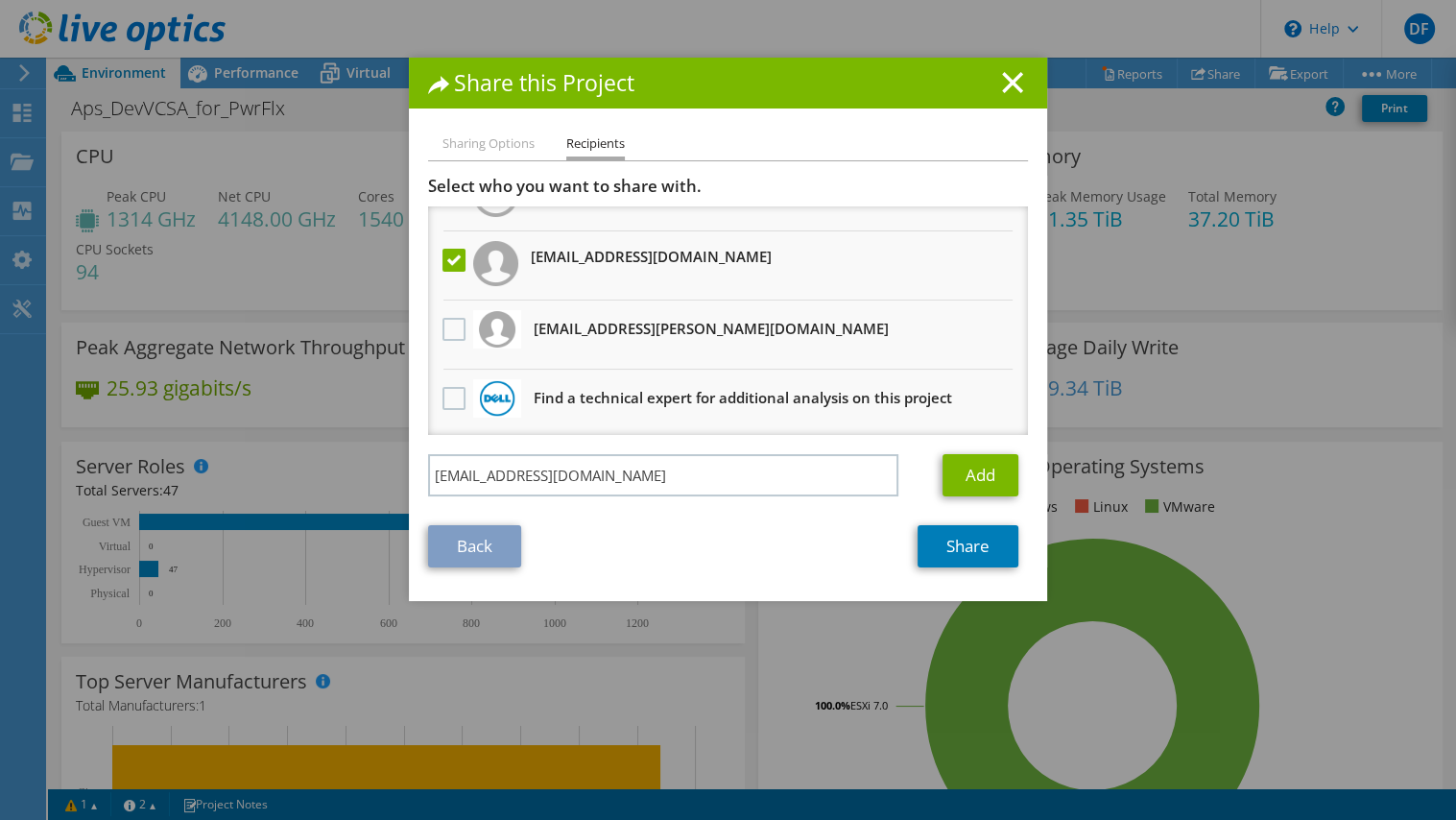
click at [621, 535] on div "Back Share" at bounding box center [728, 546] width 600 height 42
click at [983, 479] on link "Add" at bounding box center [981, 475] width 76 height 42
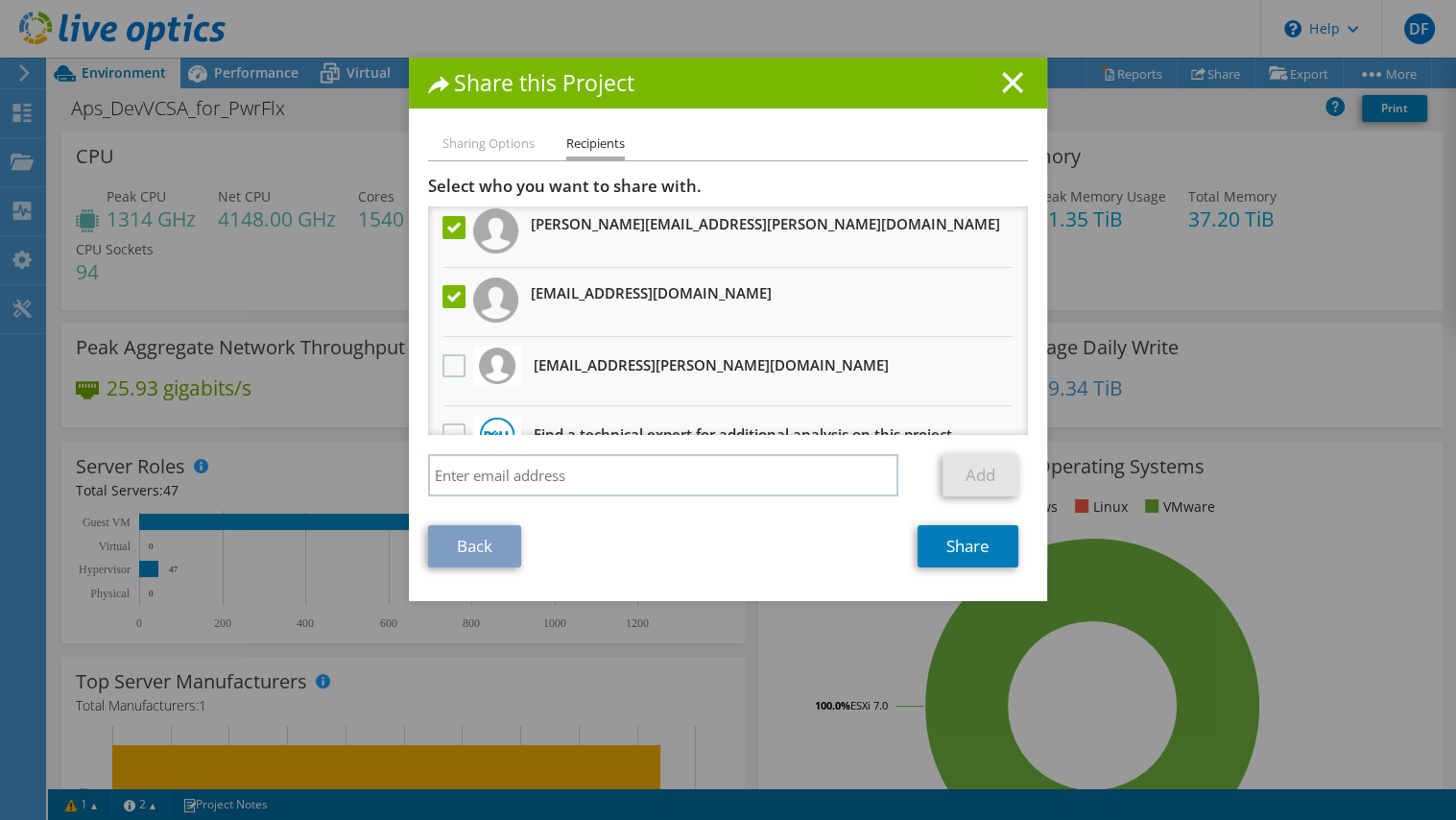
scroll to position [112, 0]
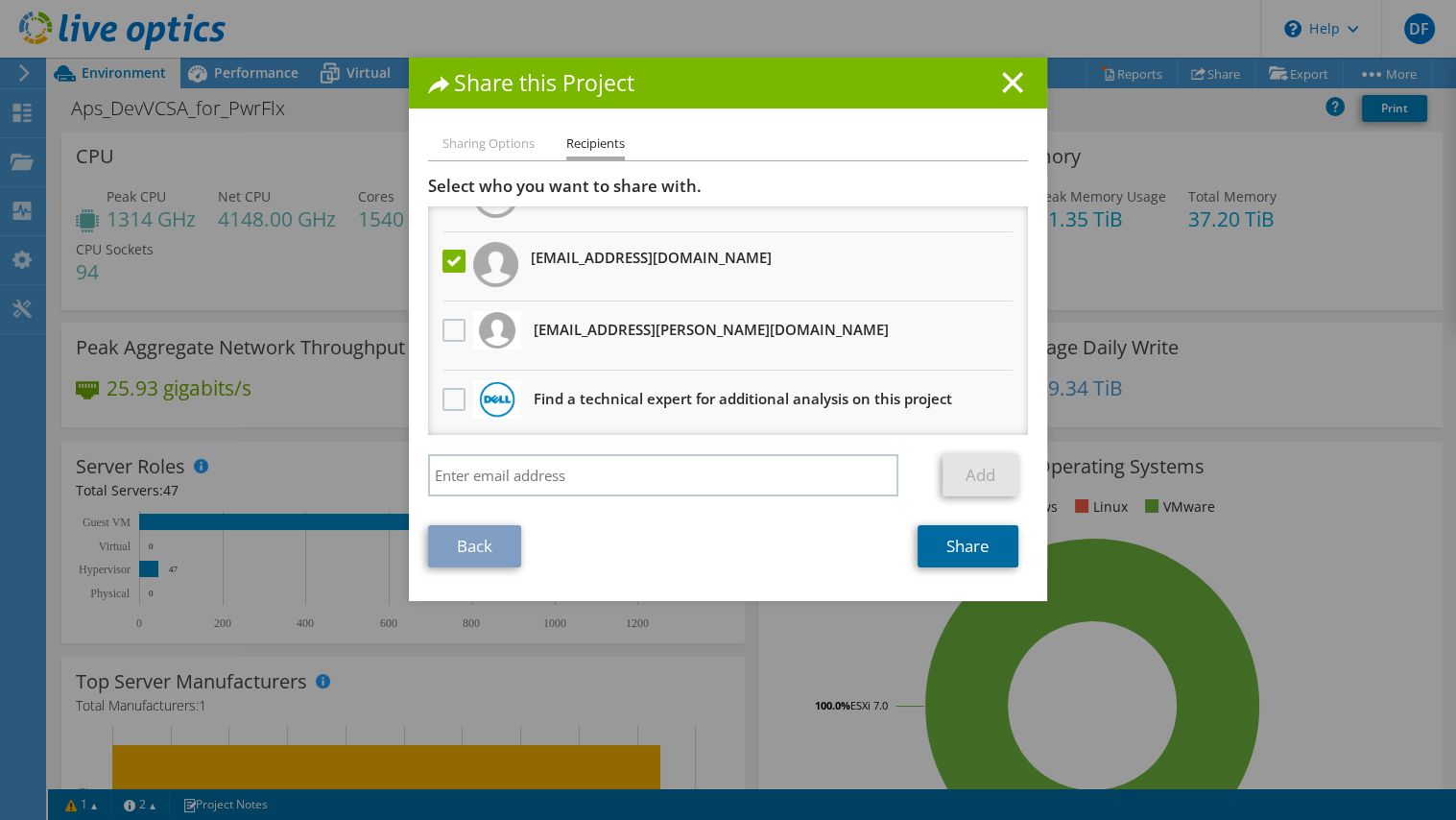
click at [973, 551] on link "Share" at bounding box center [968, 546] width 101 height 42
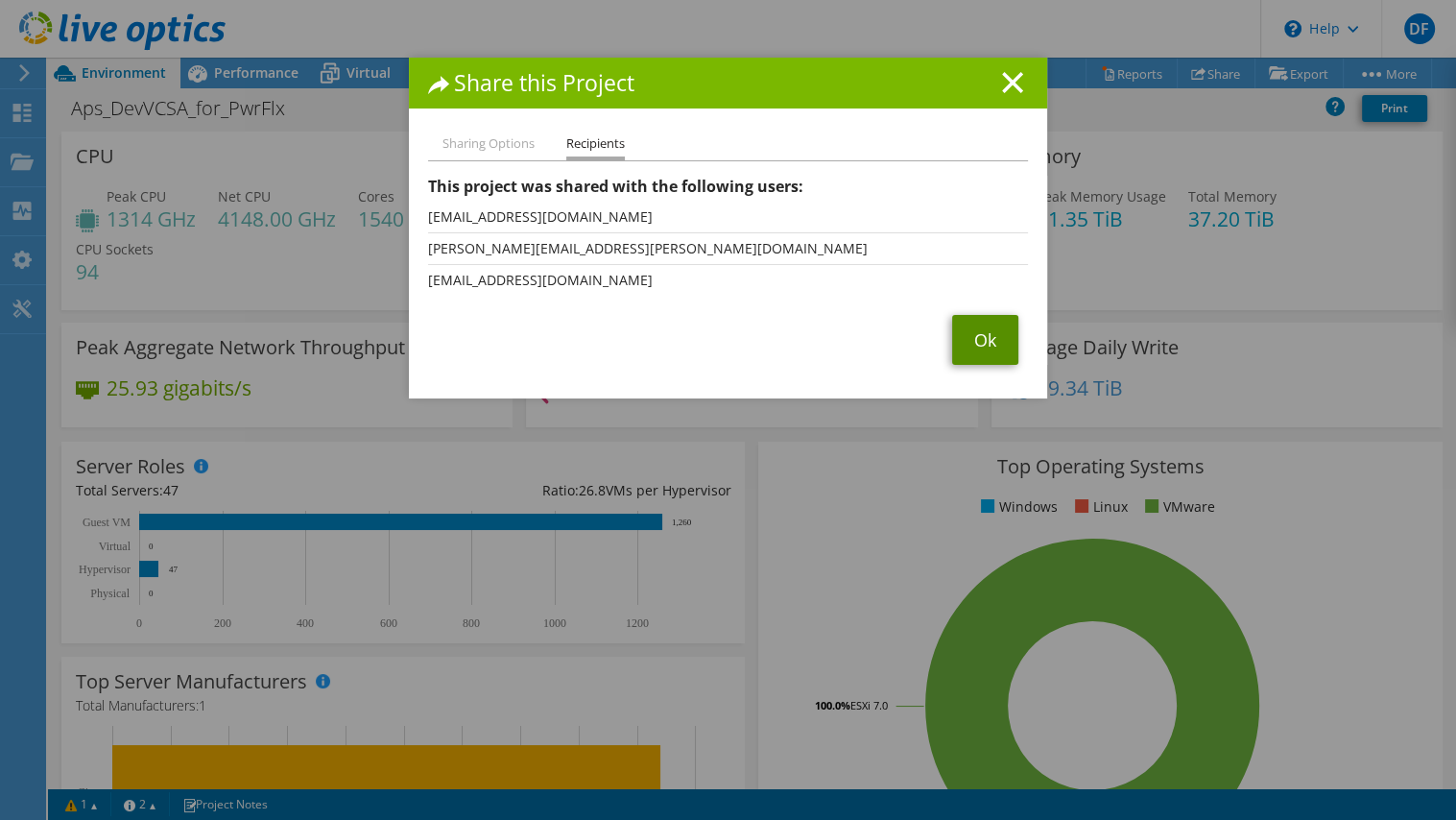
click at [970, 339] on link "Ok" at bounding box center [985, 340] width 66 height 50
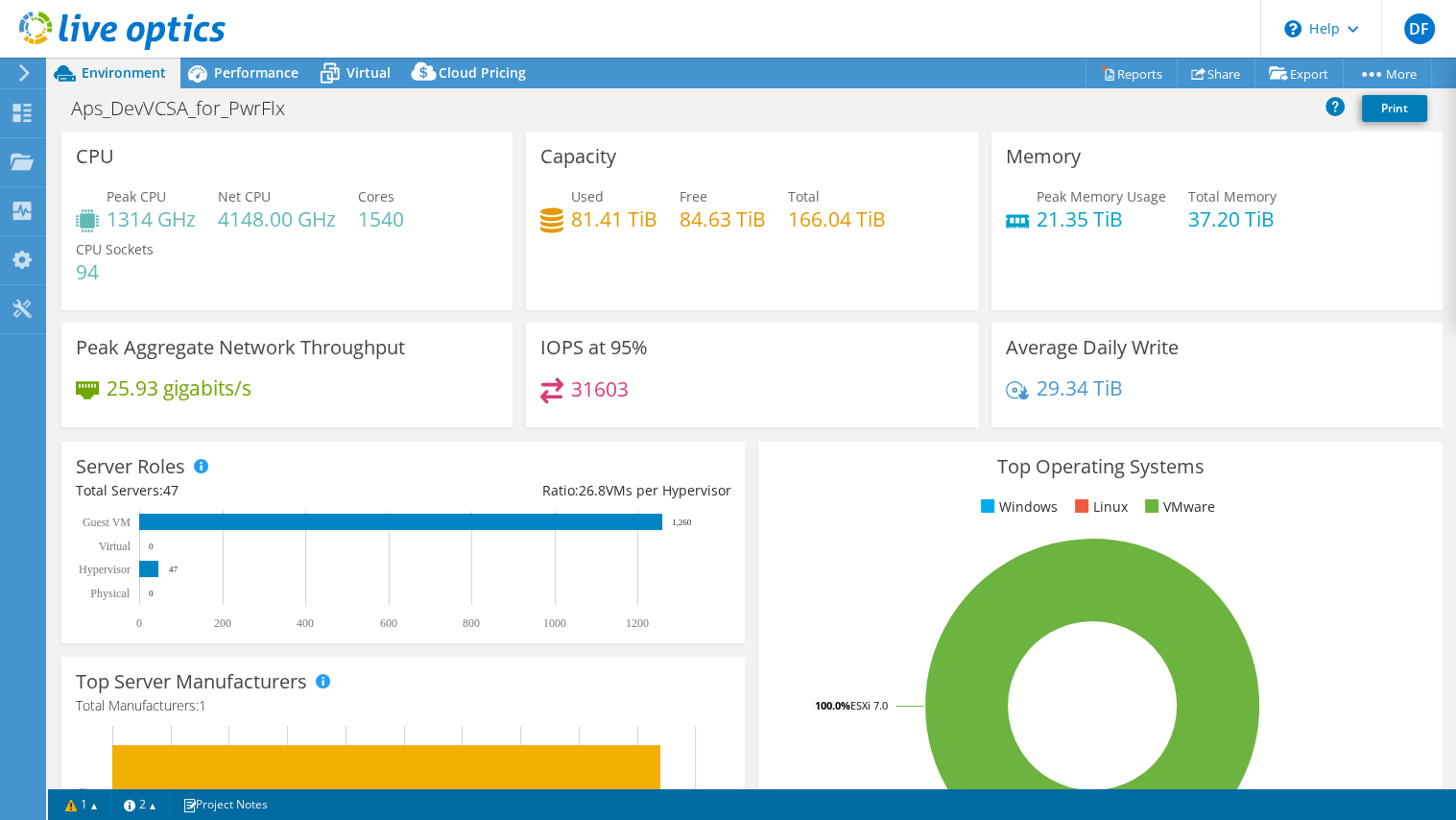
click at [80, 26] on icon at bounding box center [122, 31] width 207 height 39
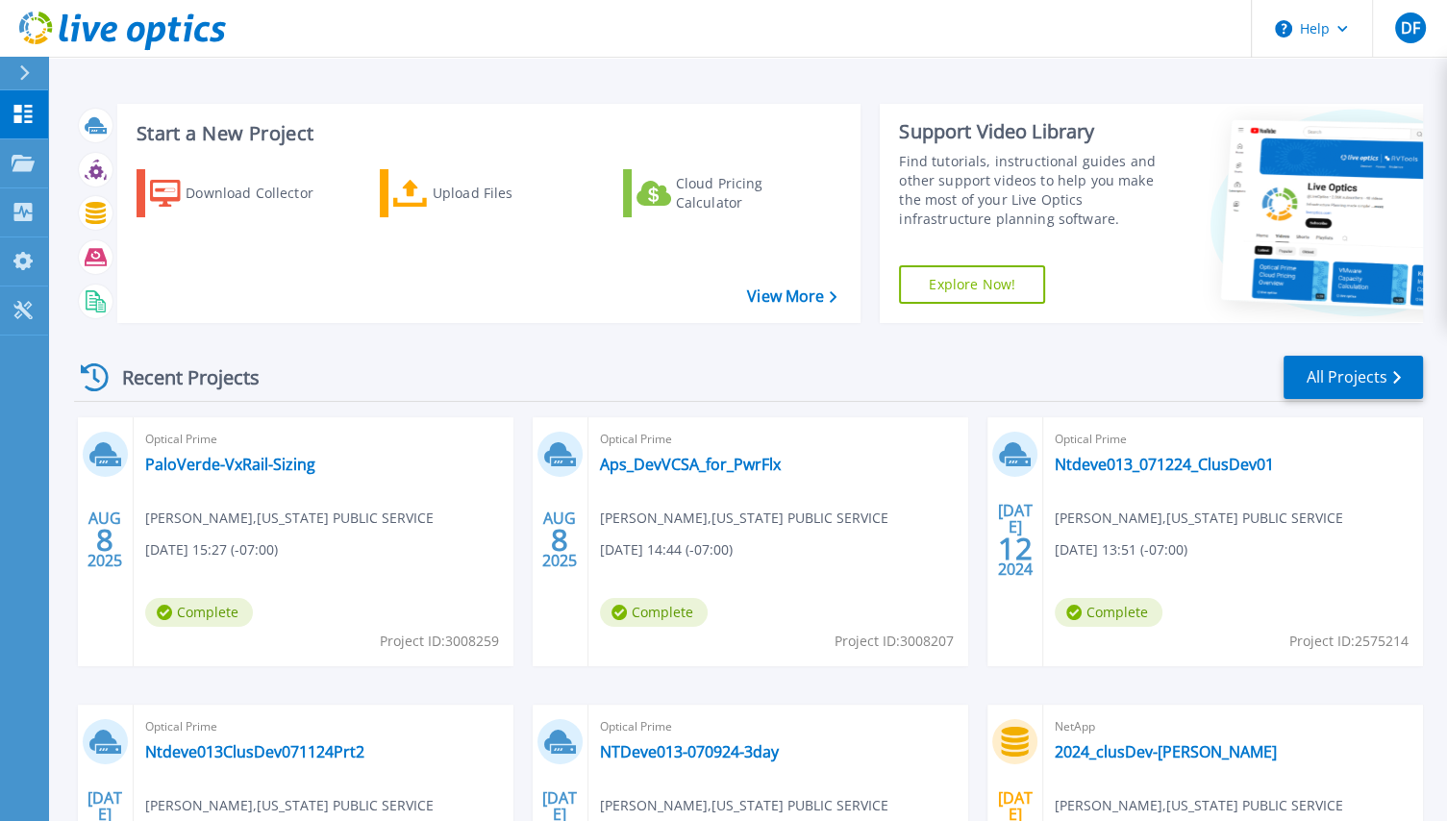
click at [331, 582] on div "Optical Prime PaloVerde-VxRail-Sizing dave foss , ARIZONA PUBLIC SERVICE 08/08/…" at bounding box center [324, 541] width 380 height 249
click at [228, 465] on link "PaloVerde-VxRail-Sizing" at bounding box center [230, 464] width 170 height 19
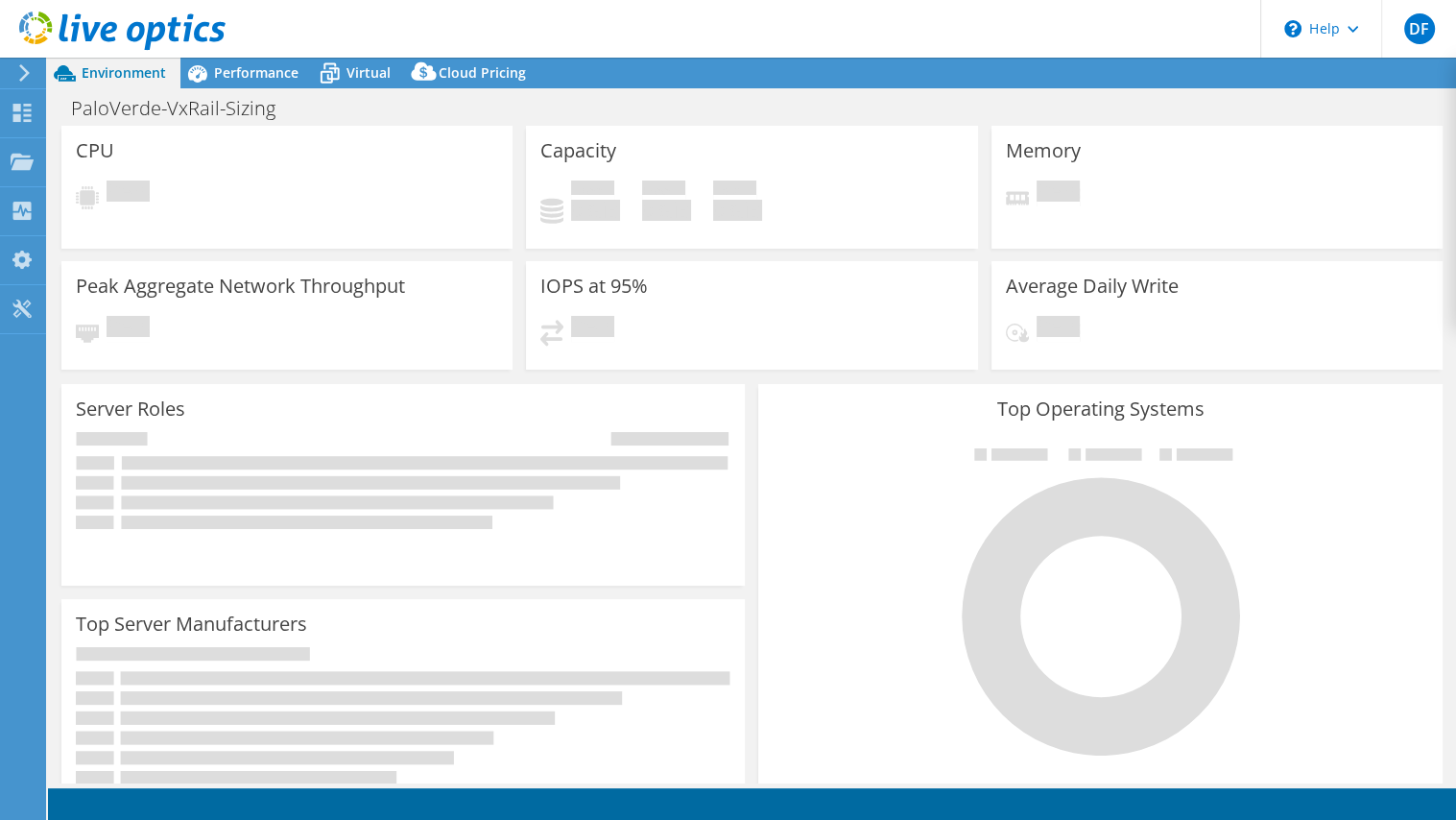
select select "USD"
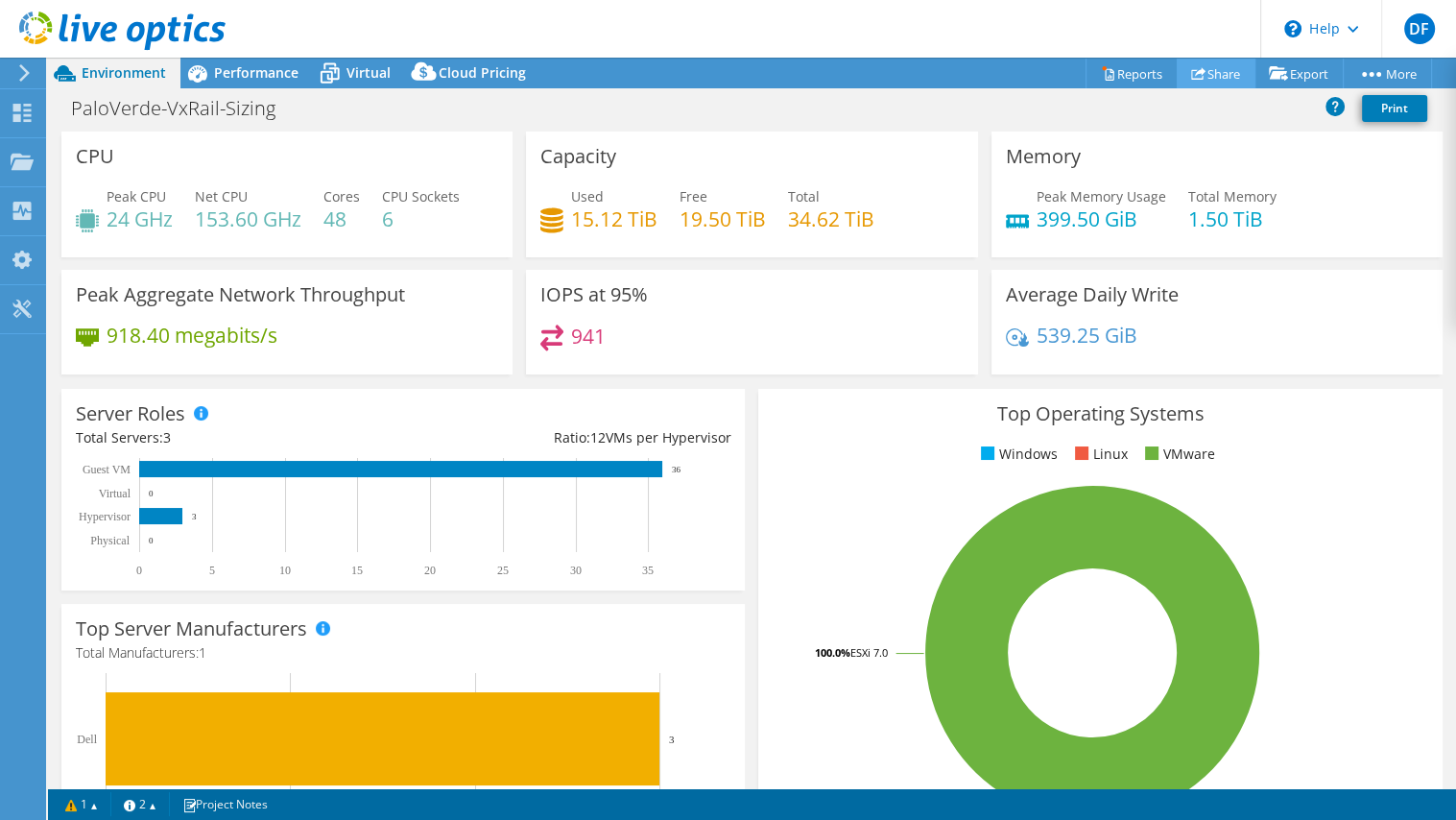
click at [1224, 74] on link "Share" at bounding box center [1215, 74] width 79 height 30
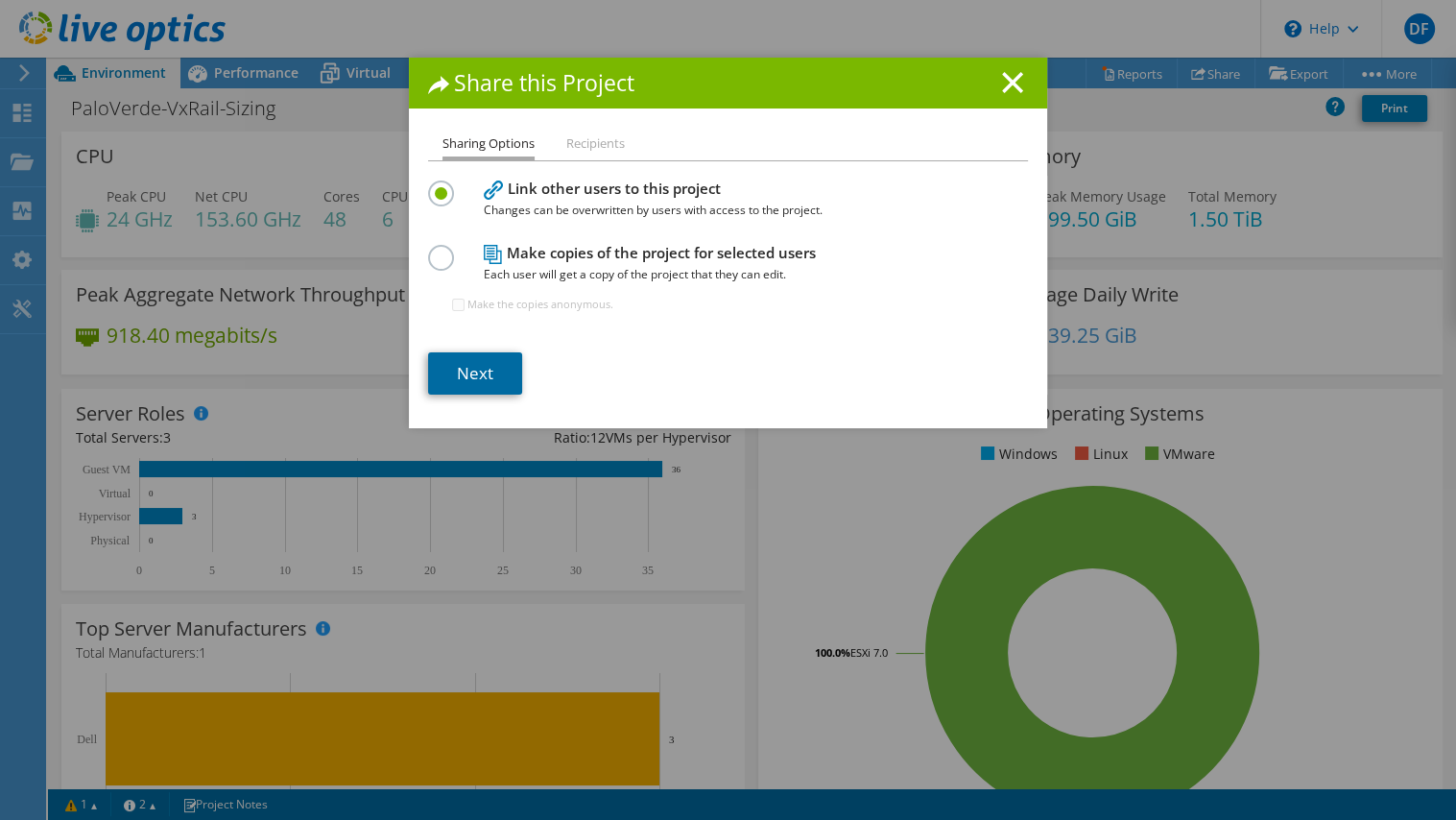
click at [481, 380] on link "Next" at bounding box center [475, 374] width 94 height 42
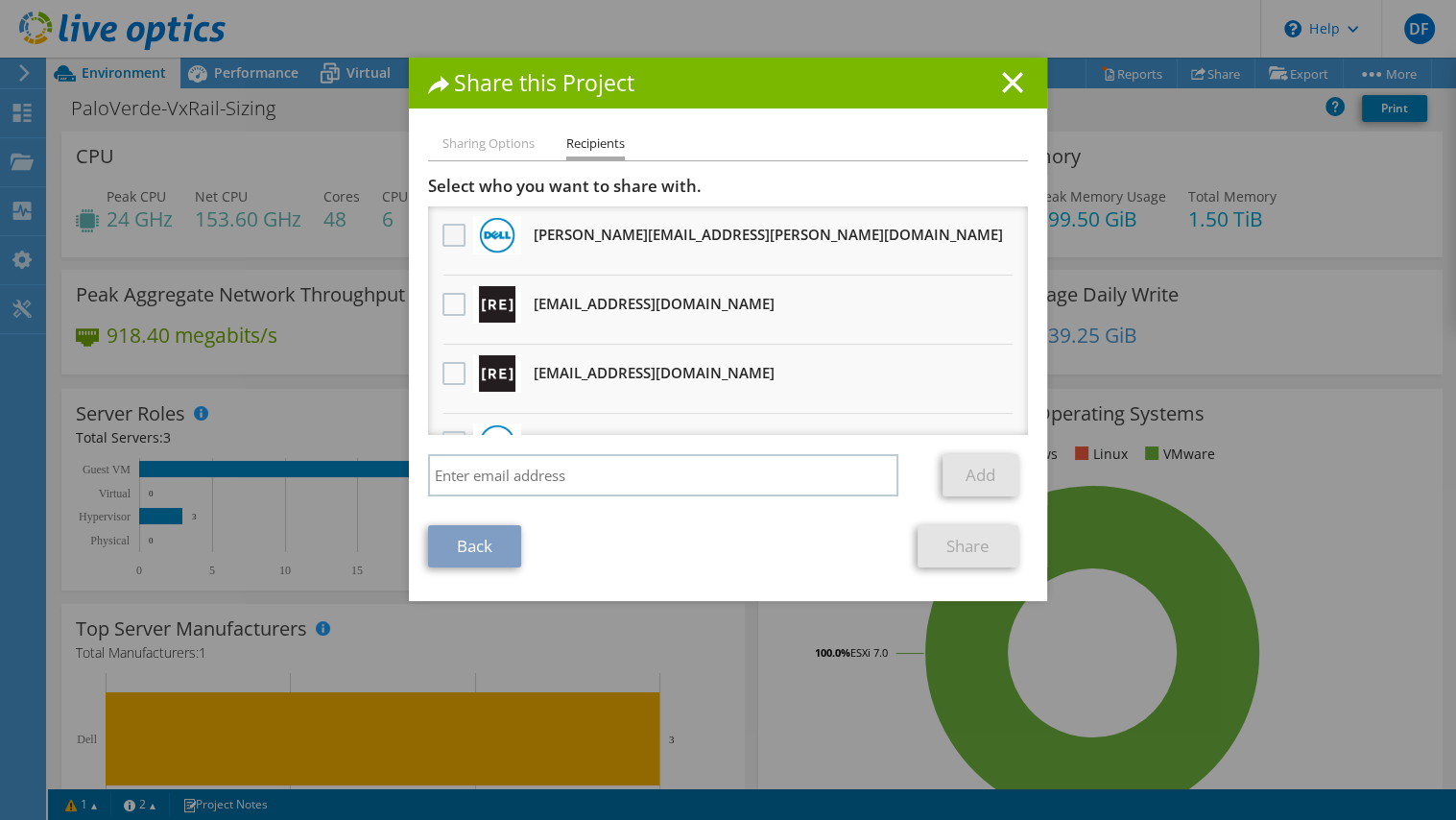
click at [445, 231] on label at bounding box center [456, 235] width 28 height 23
click at [0, 0] on input "checkbox" at bounding box center [0, 0] width 0 height 0
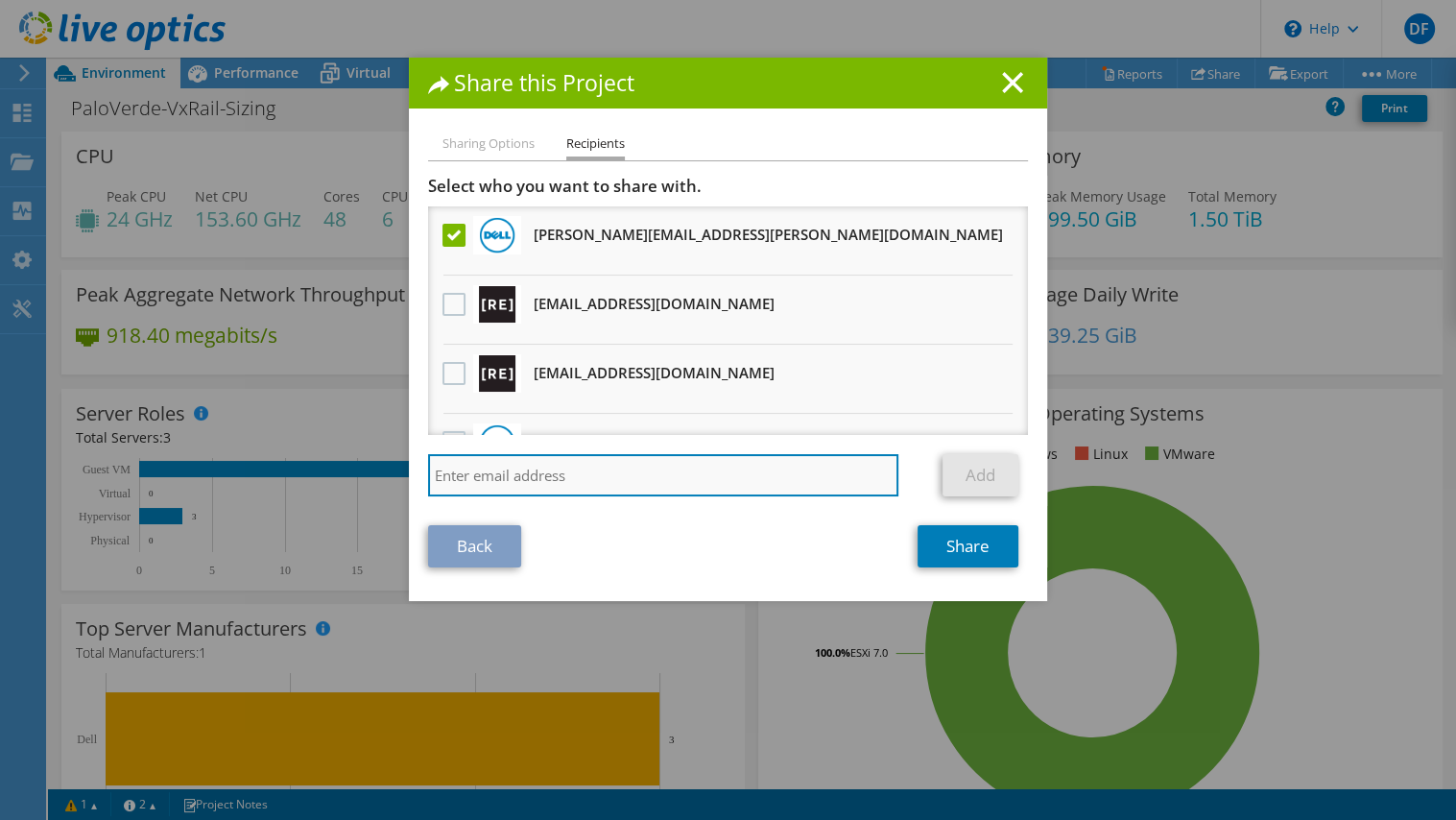
click at [528, 460] on input "search" at bounding box center [663, 475] width 470 height 42
type input "[PERSON_NAME][EMAIL_ADDRESS][PERSON_NAME][DOMAIN_NAME]"
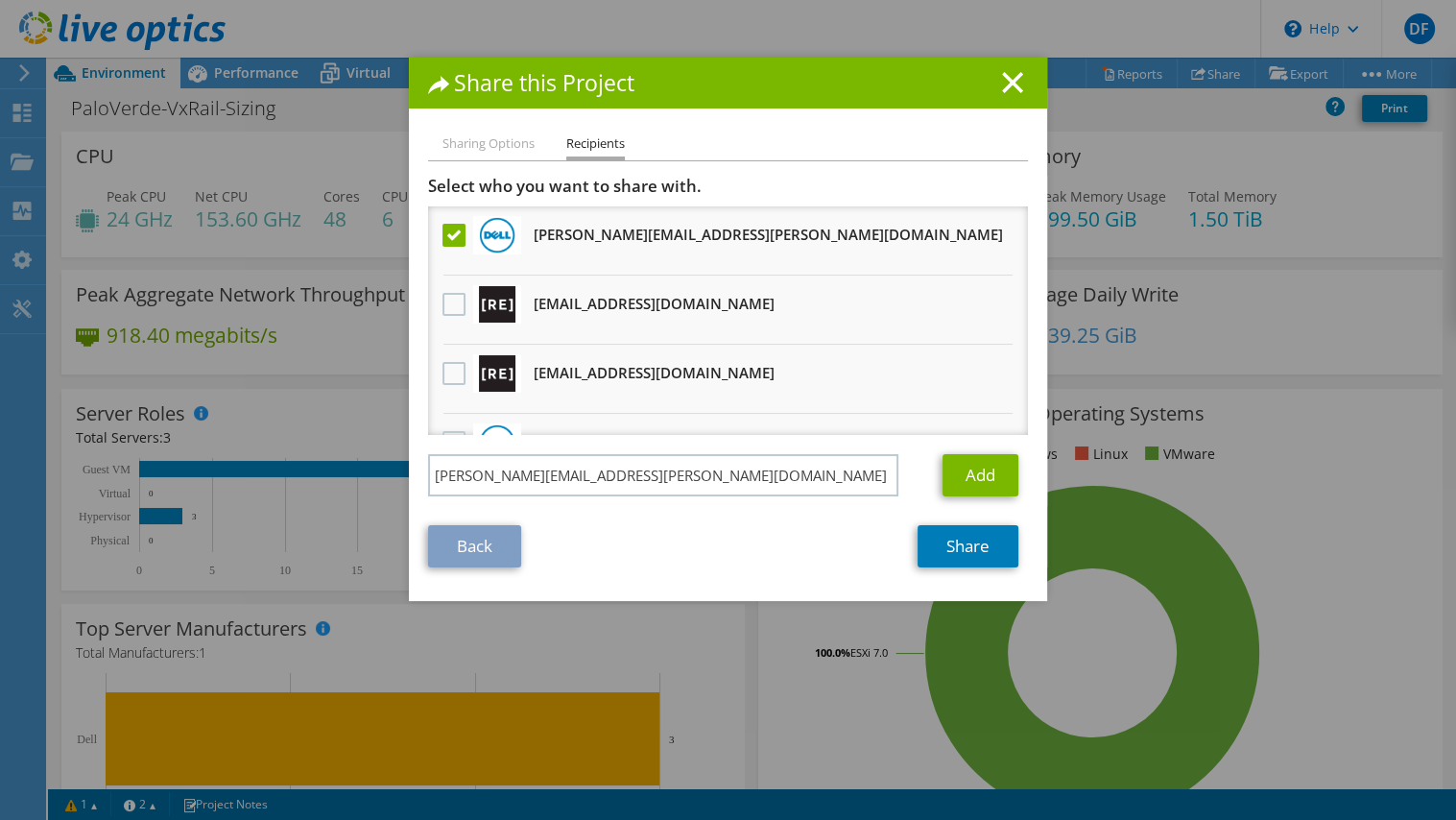
click at [910, 82] on h1 "Share this Project" at bounding box center [728, 83] width 600 height 22
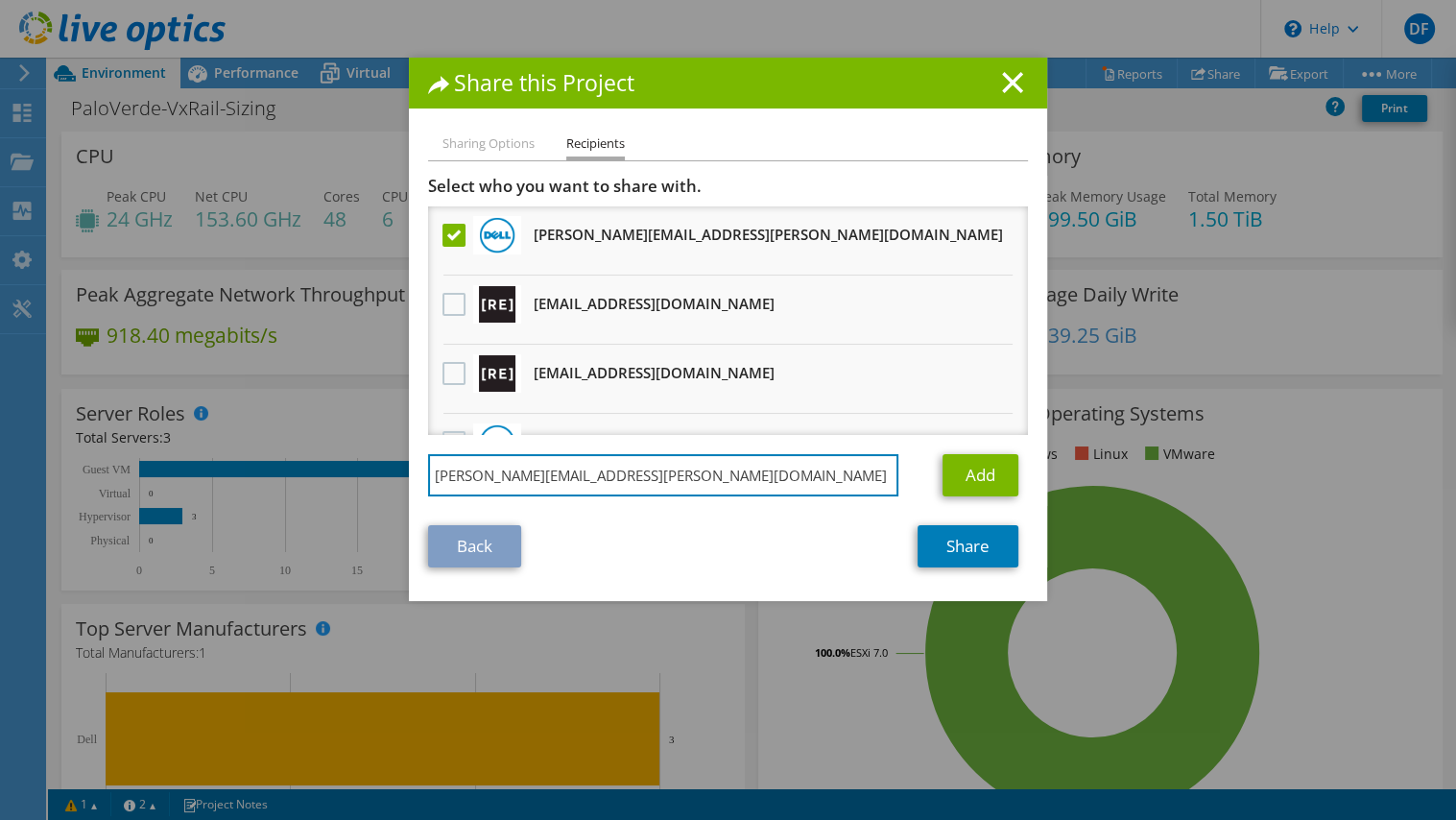
drag, startPoint x: 612, startPoint y: 474, endPoint x: 348, endPoint y: 481, distance: 264.1
click at [348, 481] on div "Share this Project Sharing Options Recipients Link other users to this project …" at bounding box center [728, 410] width 1456 height 704
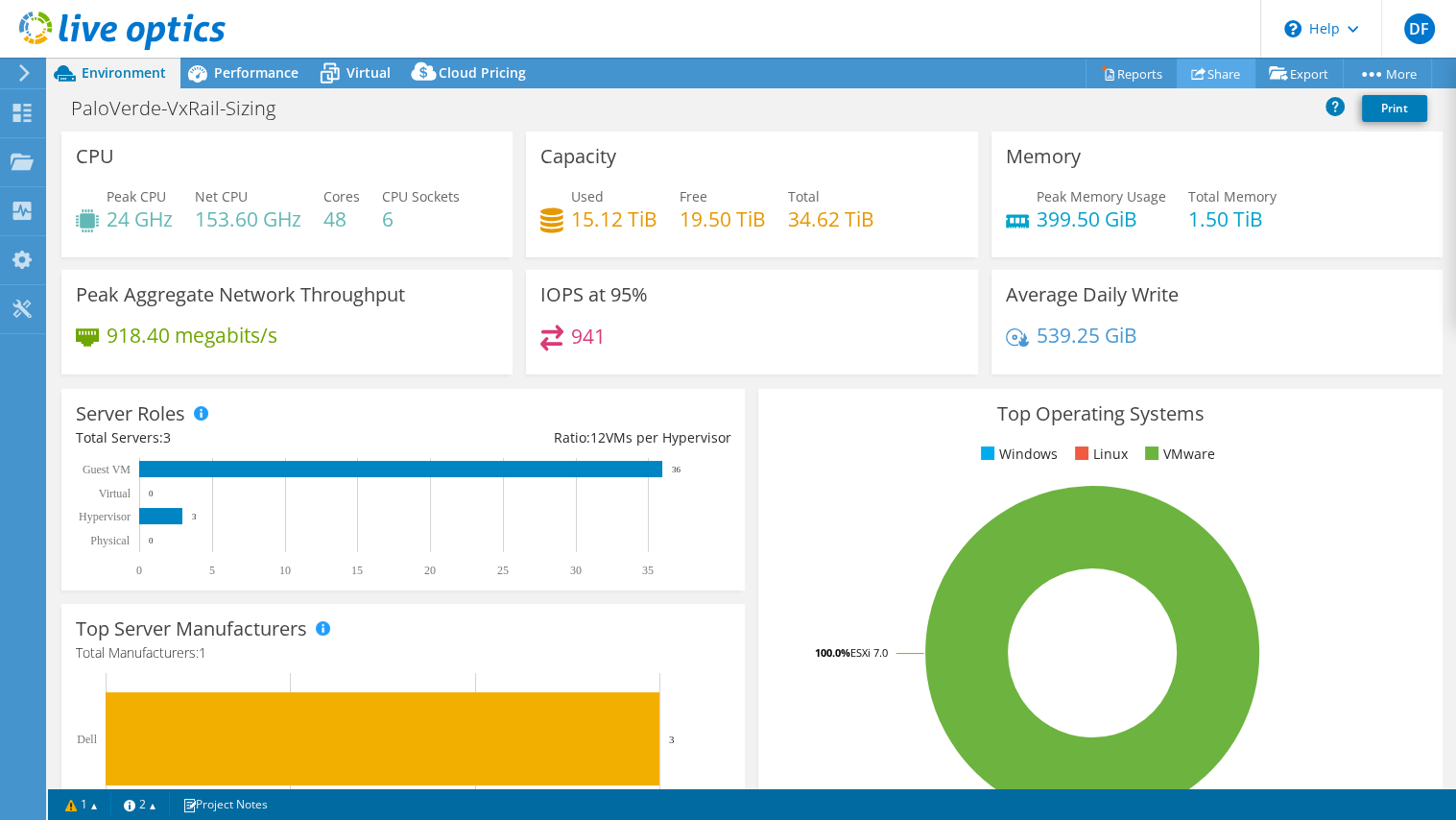
click at [1213, 68] on link "Share" at bounding box center [1215, 74] width 79 height 30
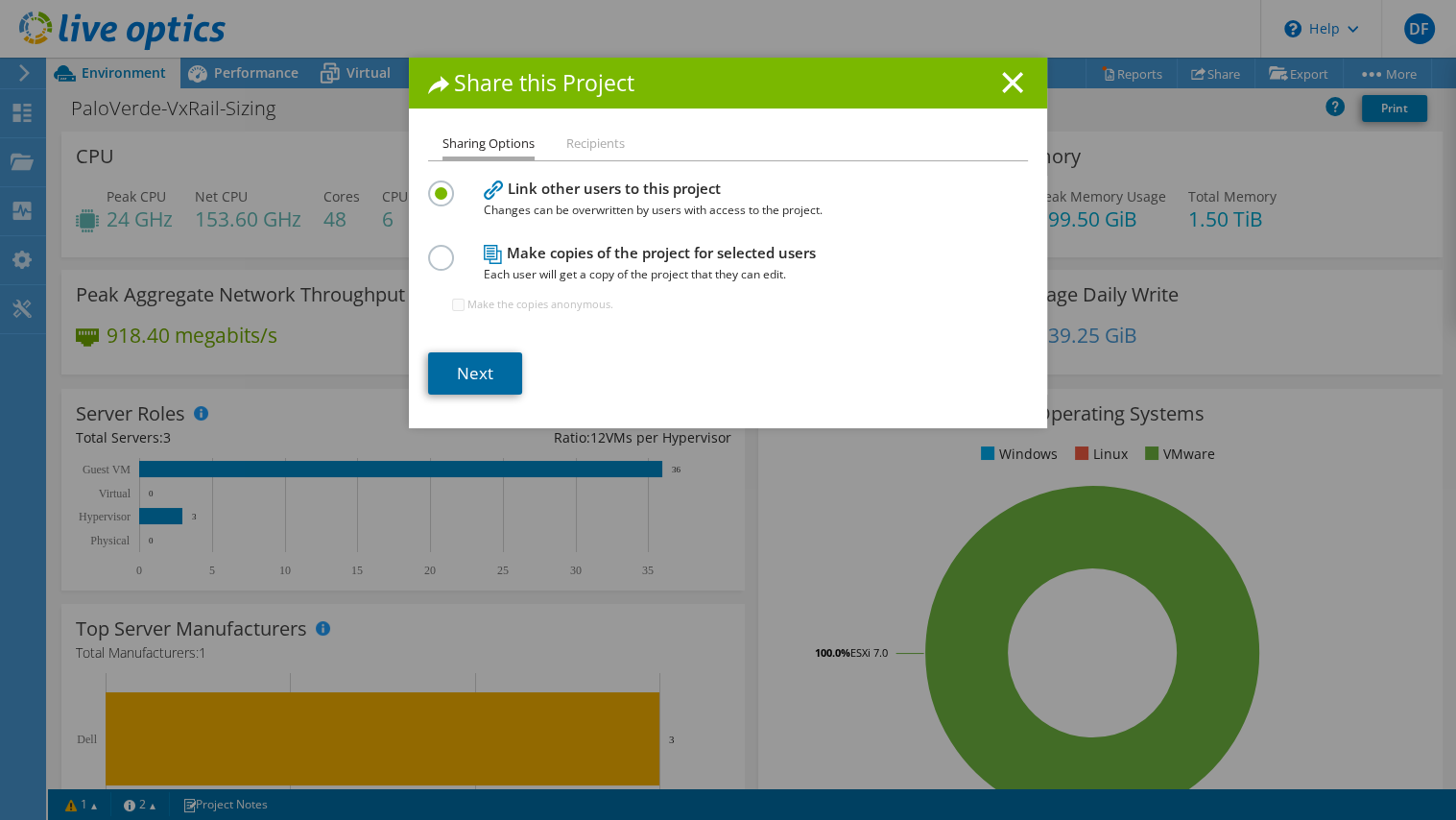
click at [489, 381] on link "Next" at bounding box center [475, 374] width 94 height 42
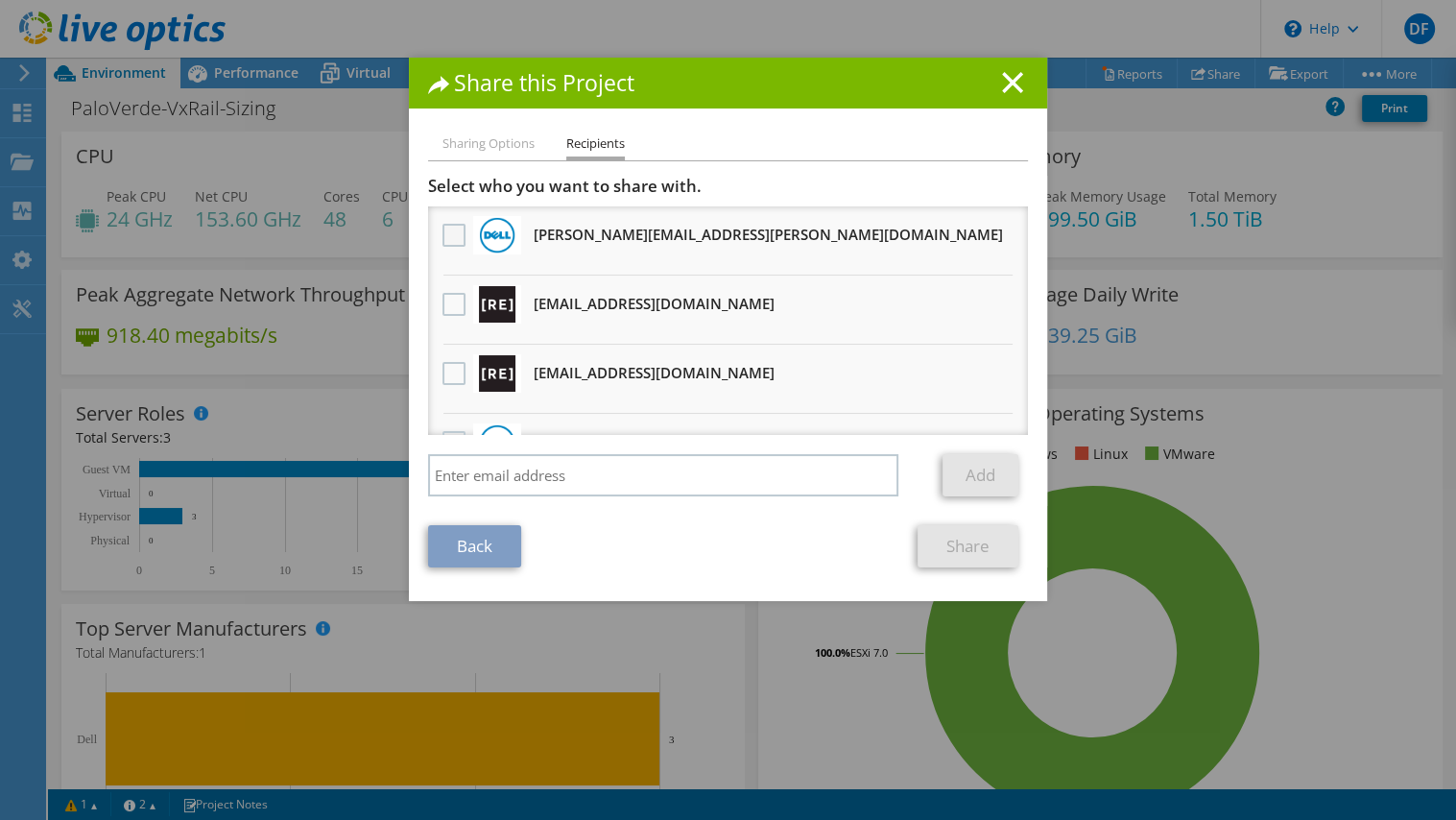
click at [451, 233] on label at bounding box center [456, 235] width 28 height 23
click at [0, 0] on input "checkbox" at bounding box center [0, 0] width 0 height 0
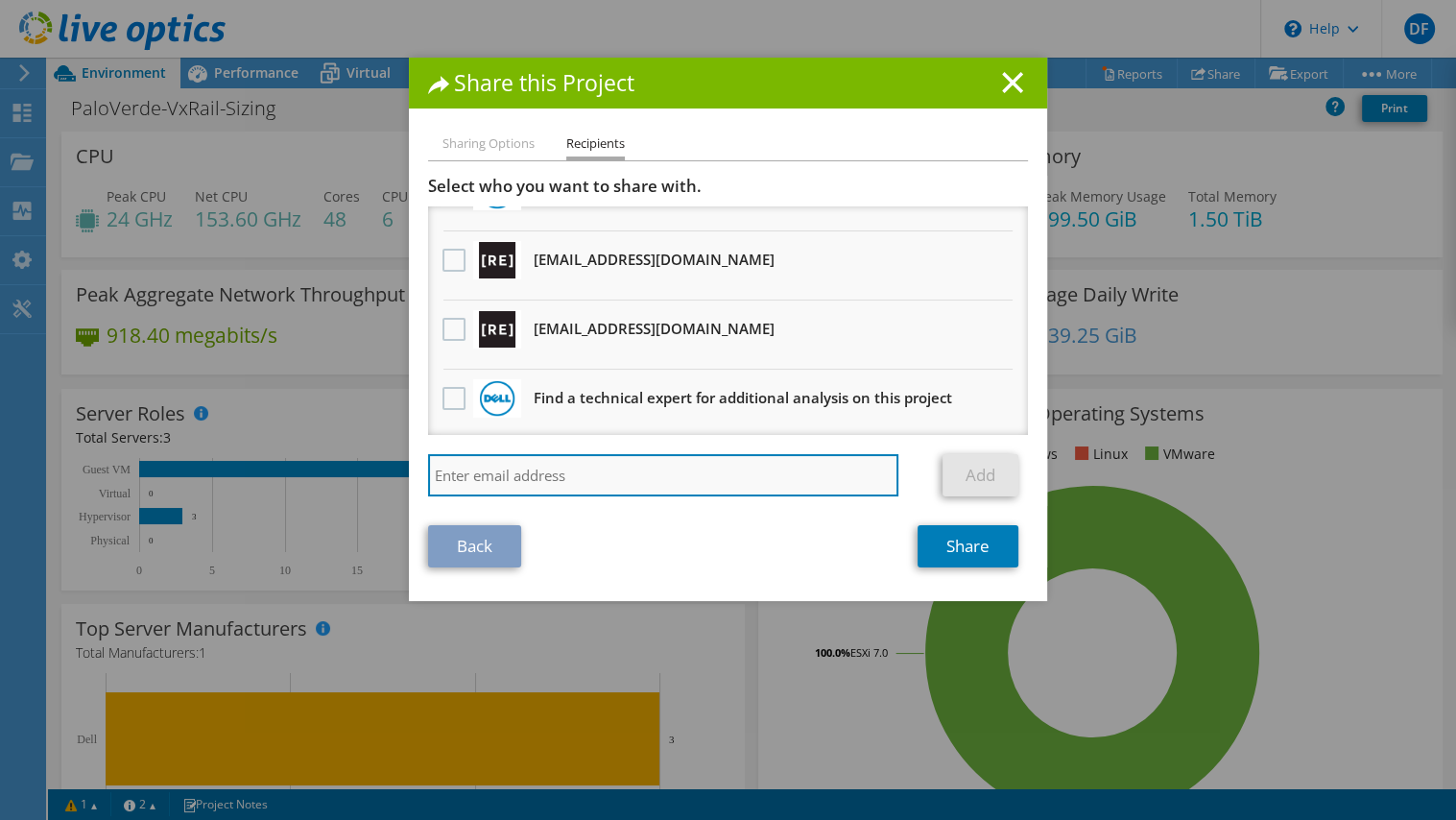
click at [555, 464] on input "search" at bounding box center [663, 475] width 470 height 42
paste input "[PERSON_NAME][EMAIL_ADDRESS][PERSON_NAME][DOMAIN_NAME]"
type input "[PERSON_NAME][EMAIL_ADDRESS][PERSON_NAME][DOMAIN_NAME]"
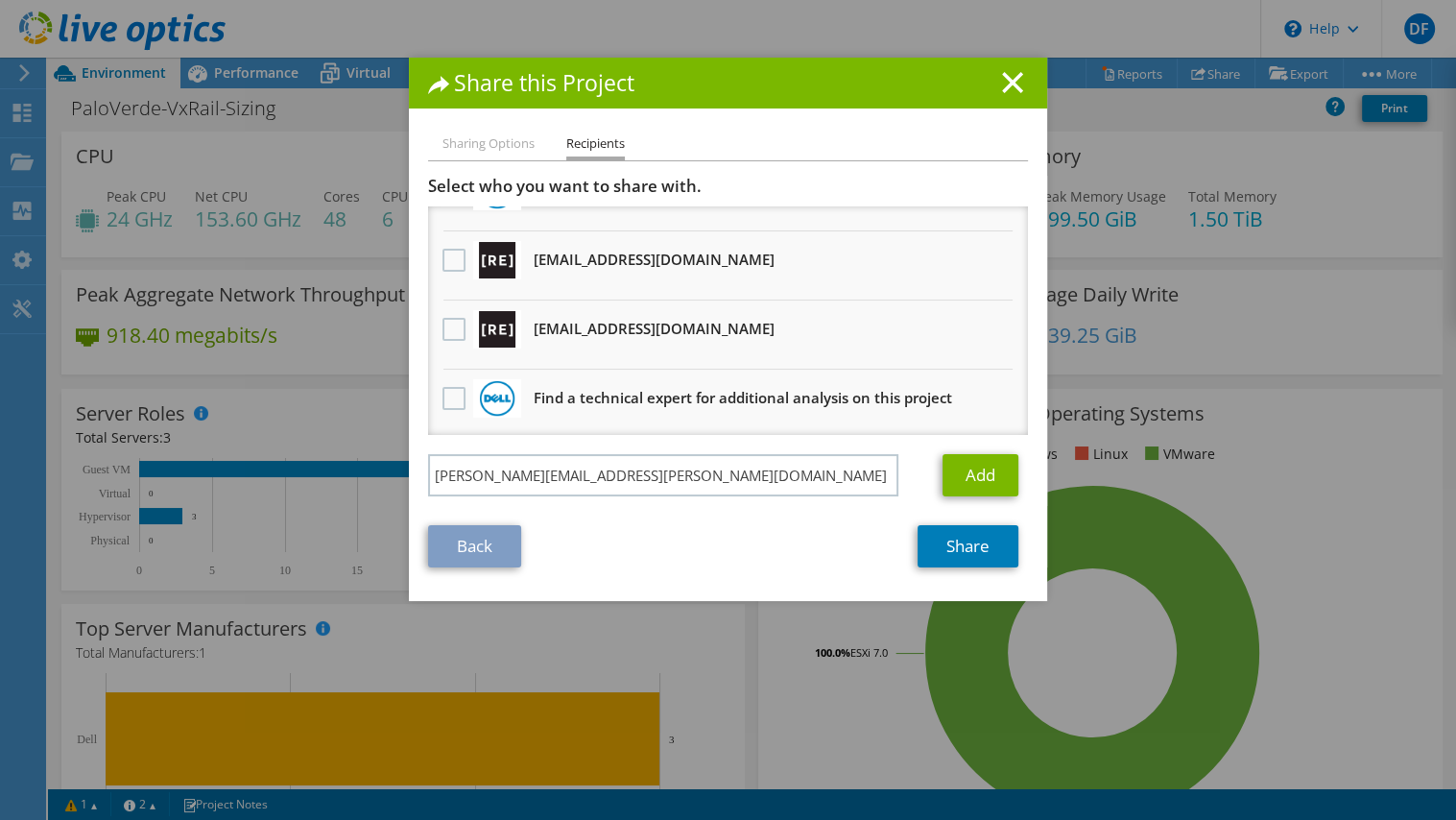
click at [841, 560] on div "Back Share" at bounding box center [728, 546] width 600 height 42
click at [967, 484] on link "Add" at bounding box center [981, 475] width 76 height 42
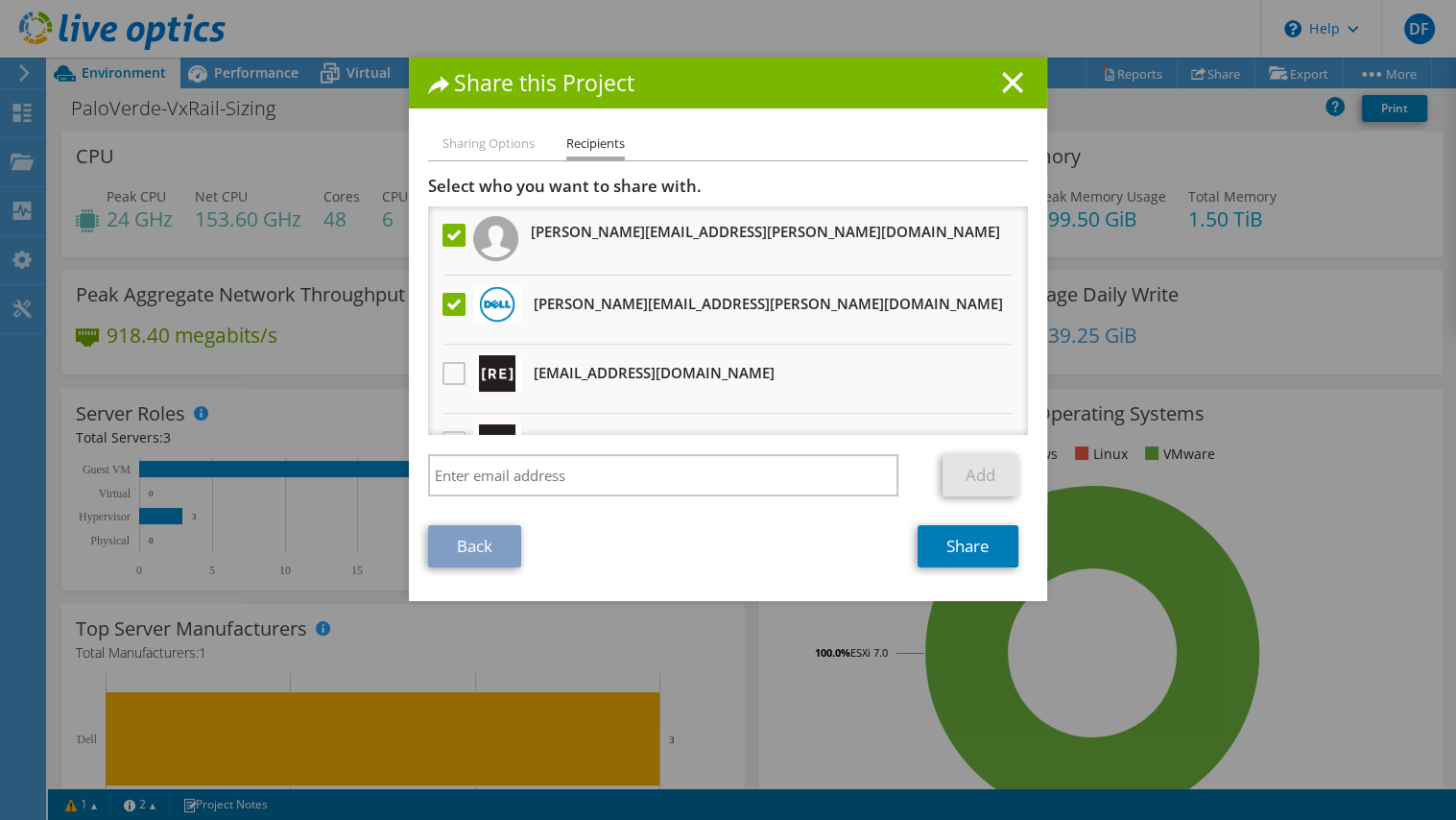
scroll to position [112, 0]
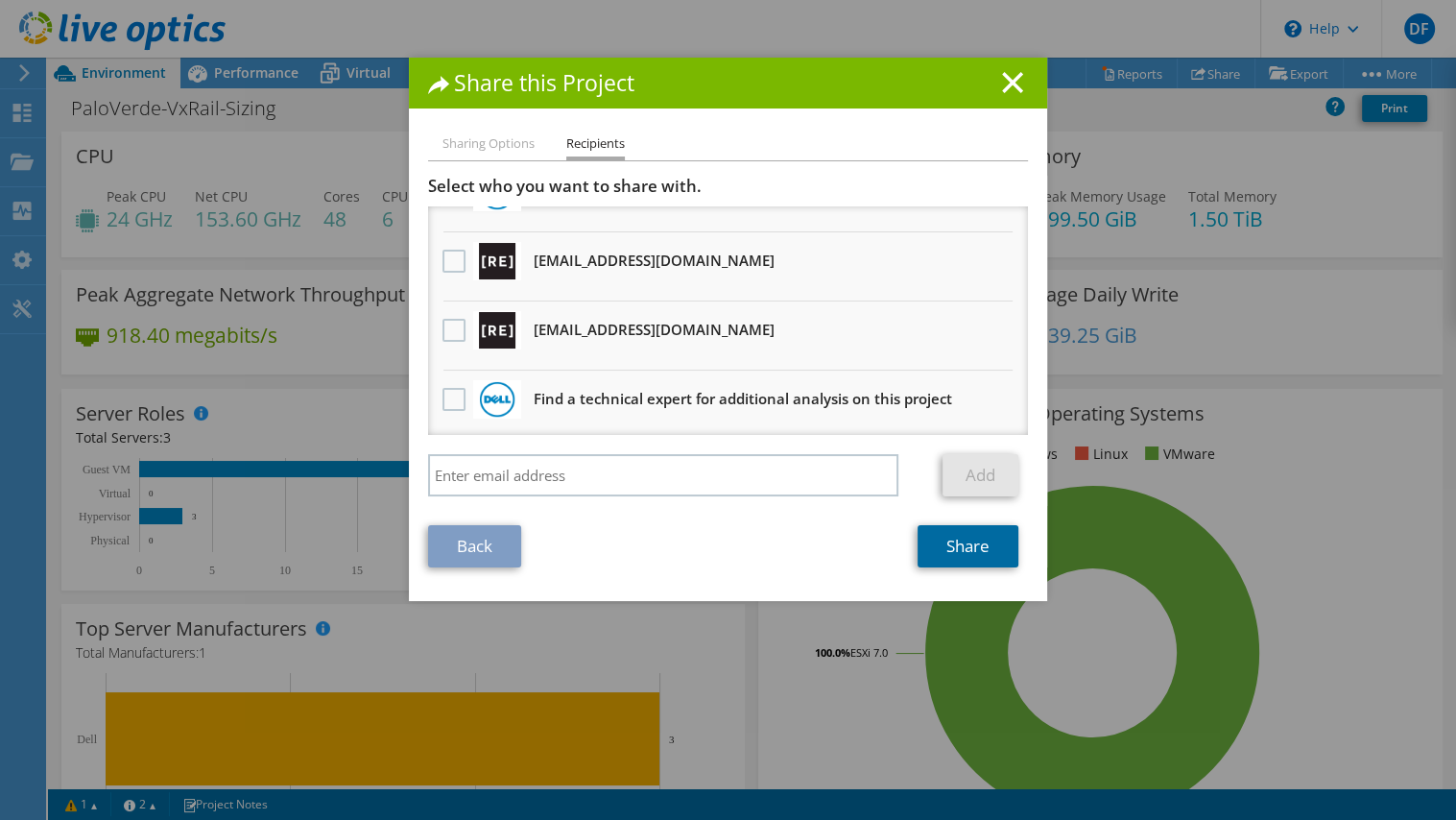
click at [961, 550] on link "Share" at bounding box center [968, 546] width 101 height 42
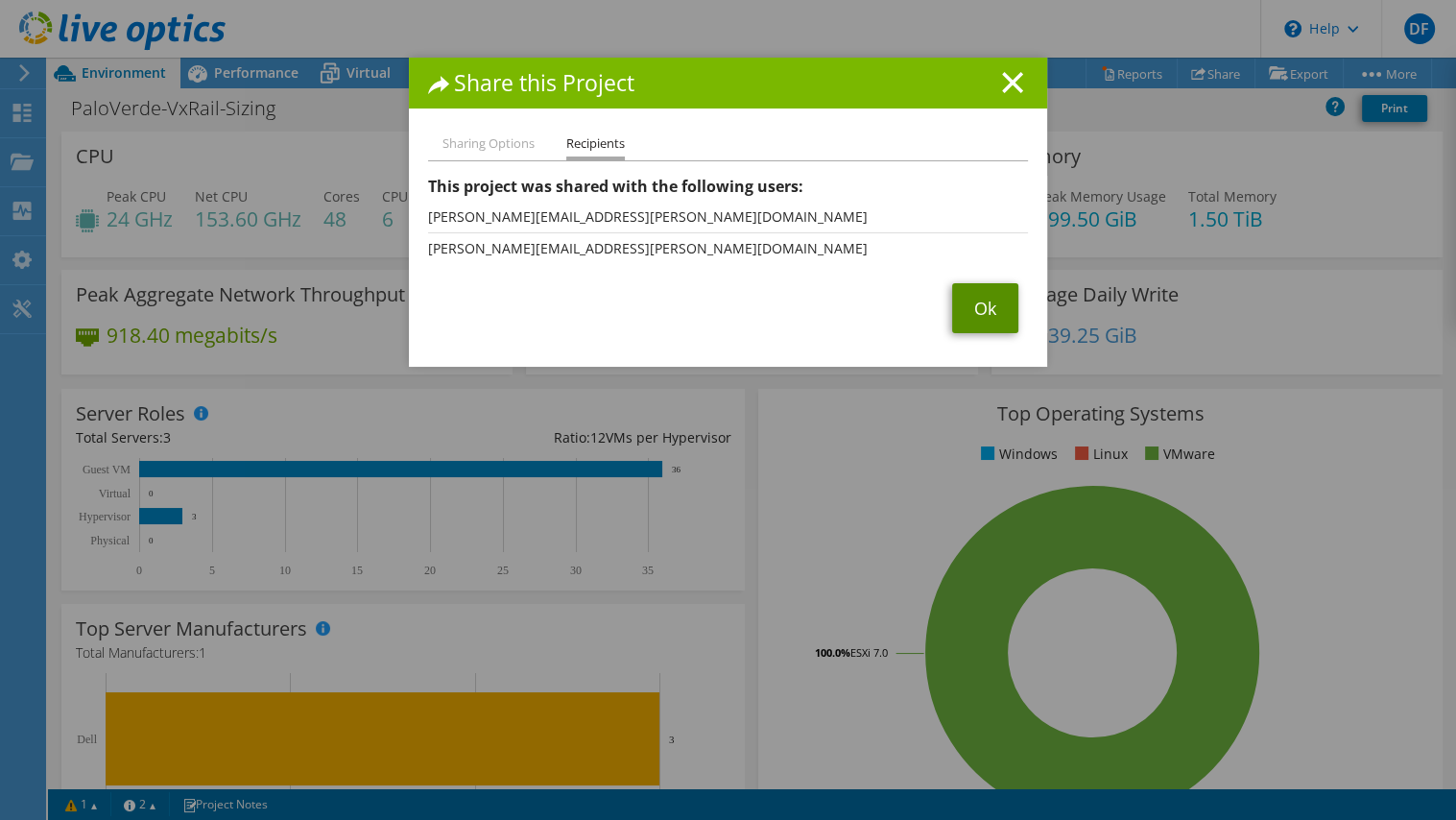
click at [983, 303] on link "Ok" at bounding box center [985, 309] width 66 height 50
